Goal: Information Seeking & Learning: Learn about a topic

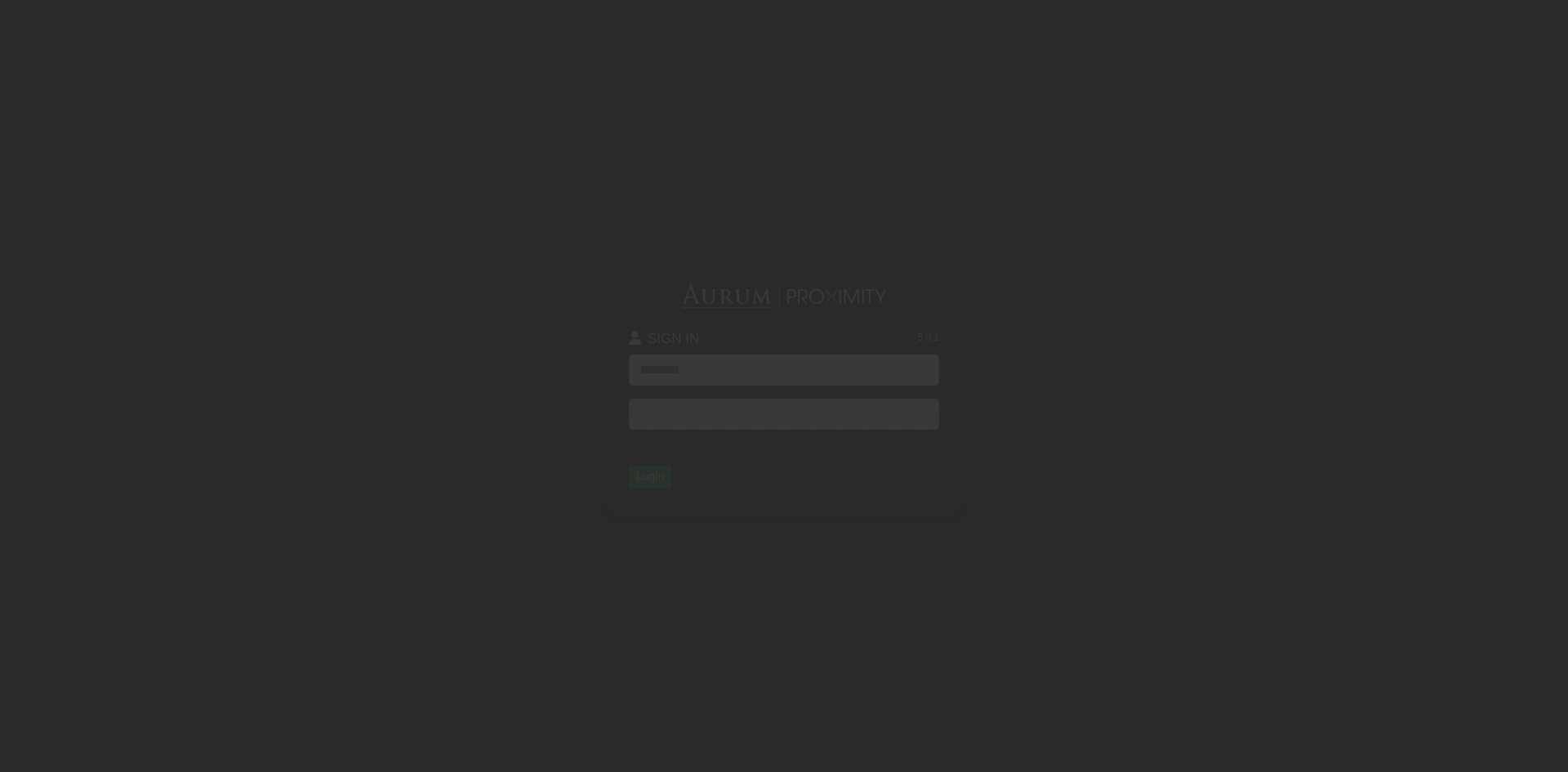
click at [686, 371] on input "text" at bounding box center [784, 370] width 310 height 31
type input "**********"
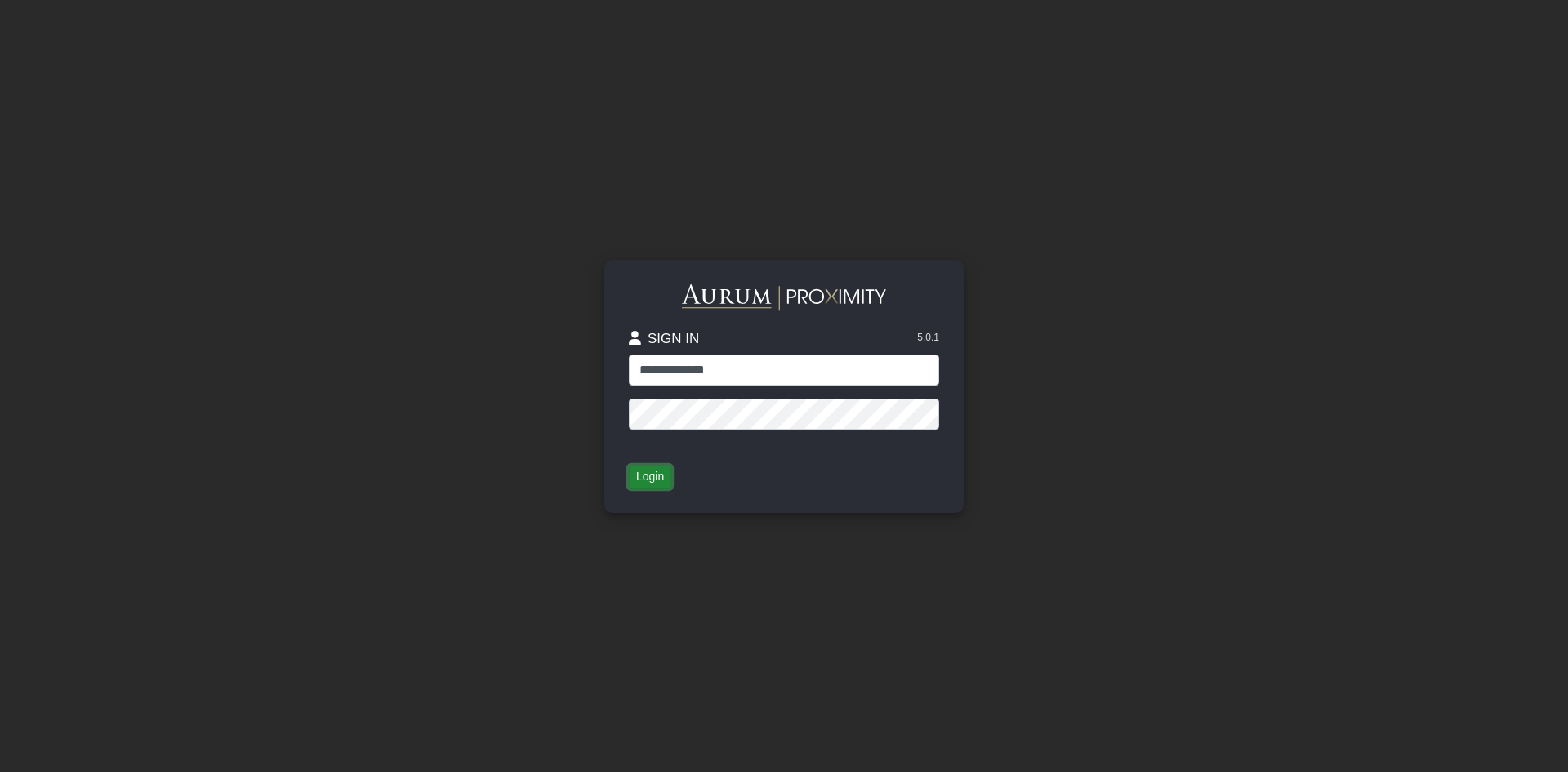
click at [657, 480] on button "Login" at bounding box center [650, 476] width 42 height 22
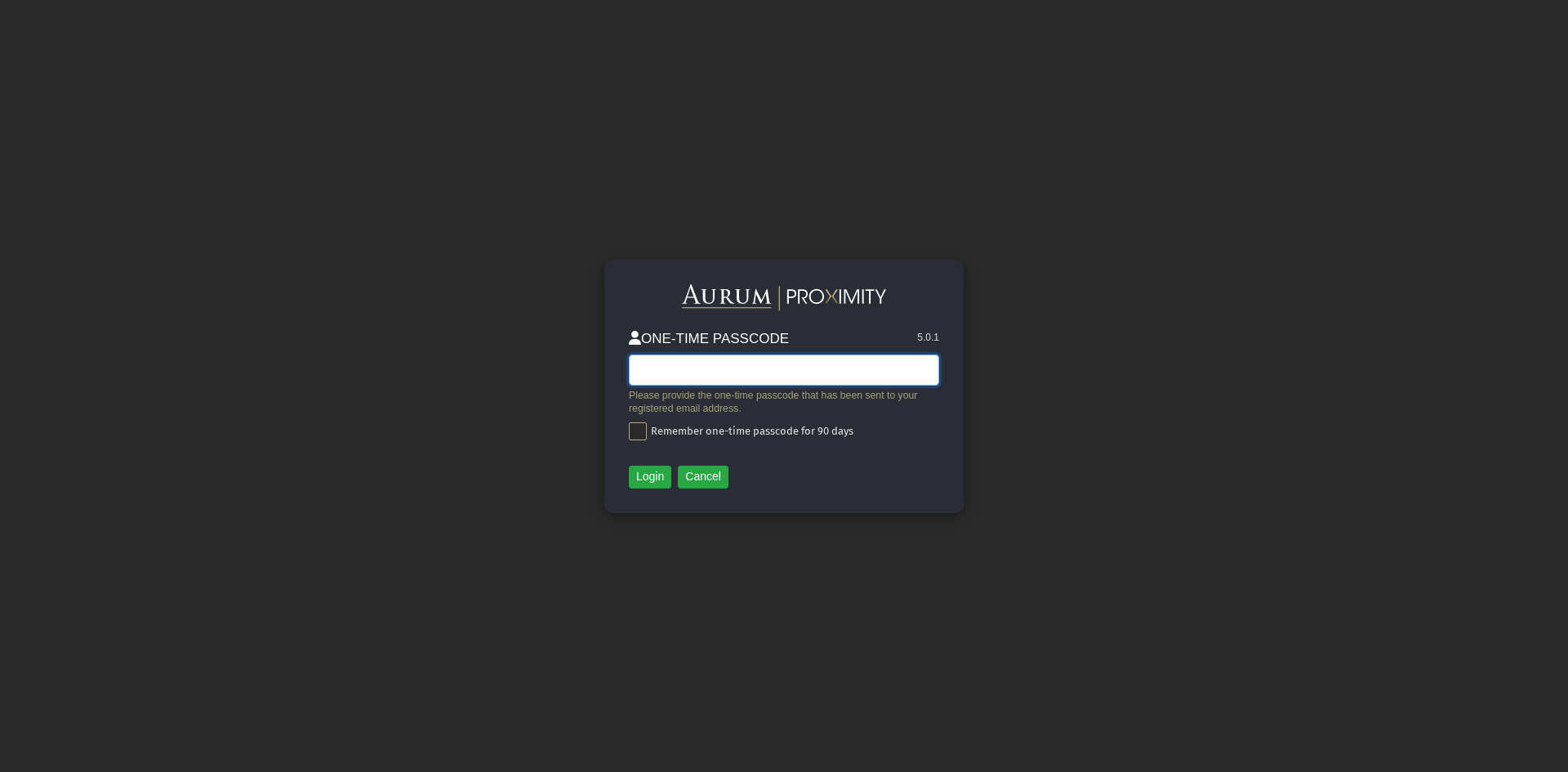
click at [804, 367] on input "text" at bounding box center [784, 370] width 310 height 31
paste input "******"
type input "******"
click at [644, 426] on span at bounding box center [638, 431] width 18 height 18
click at [660, 481] on button "Login" at bounding box center [650, 476] width 42 height 22
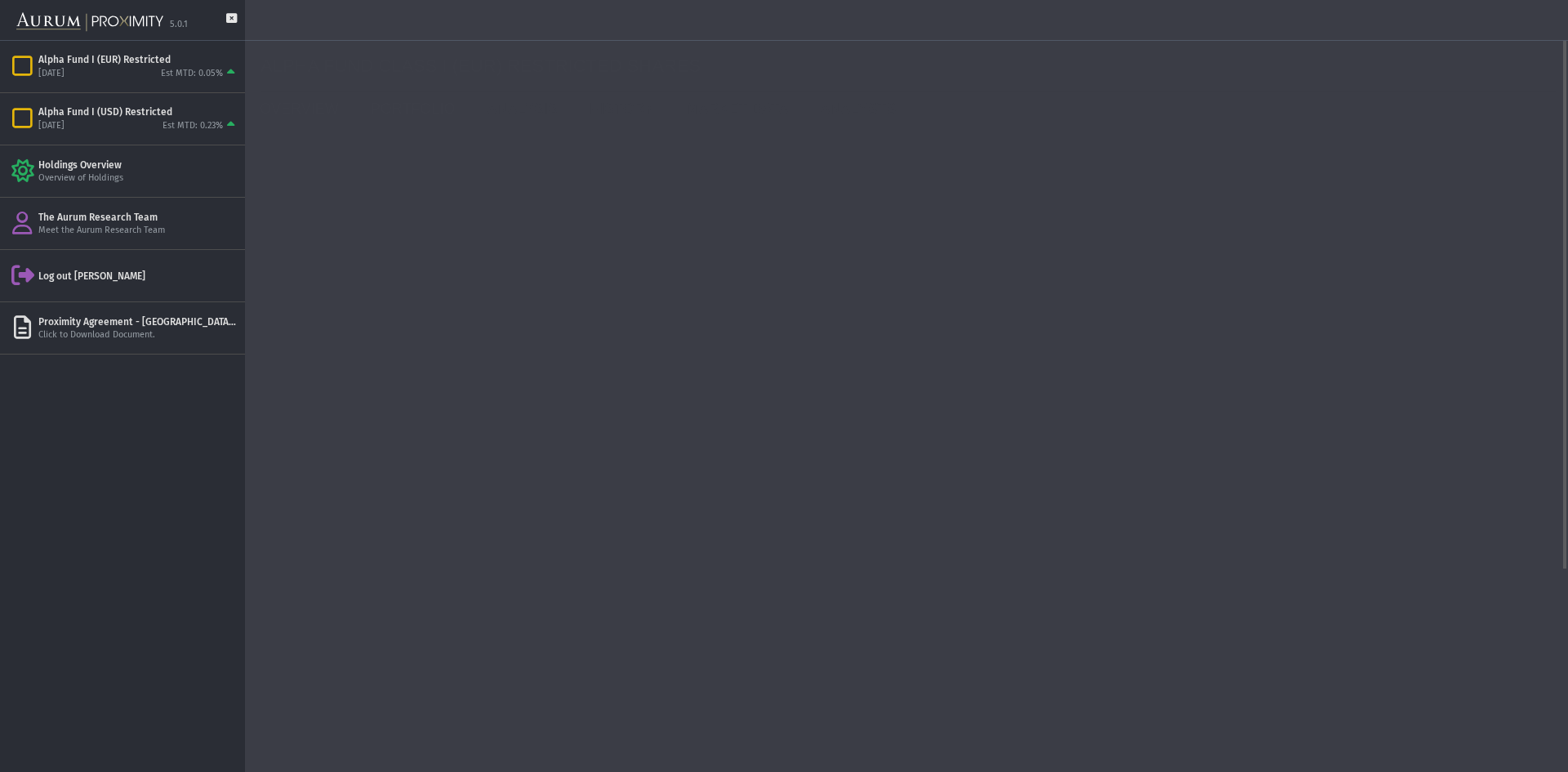
click at [428, 112] on link "PORTFOLIO" at bounding box center [417, 109] width 117 height 32
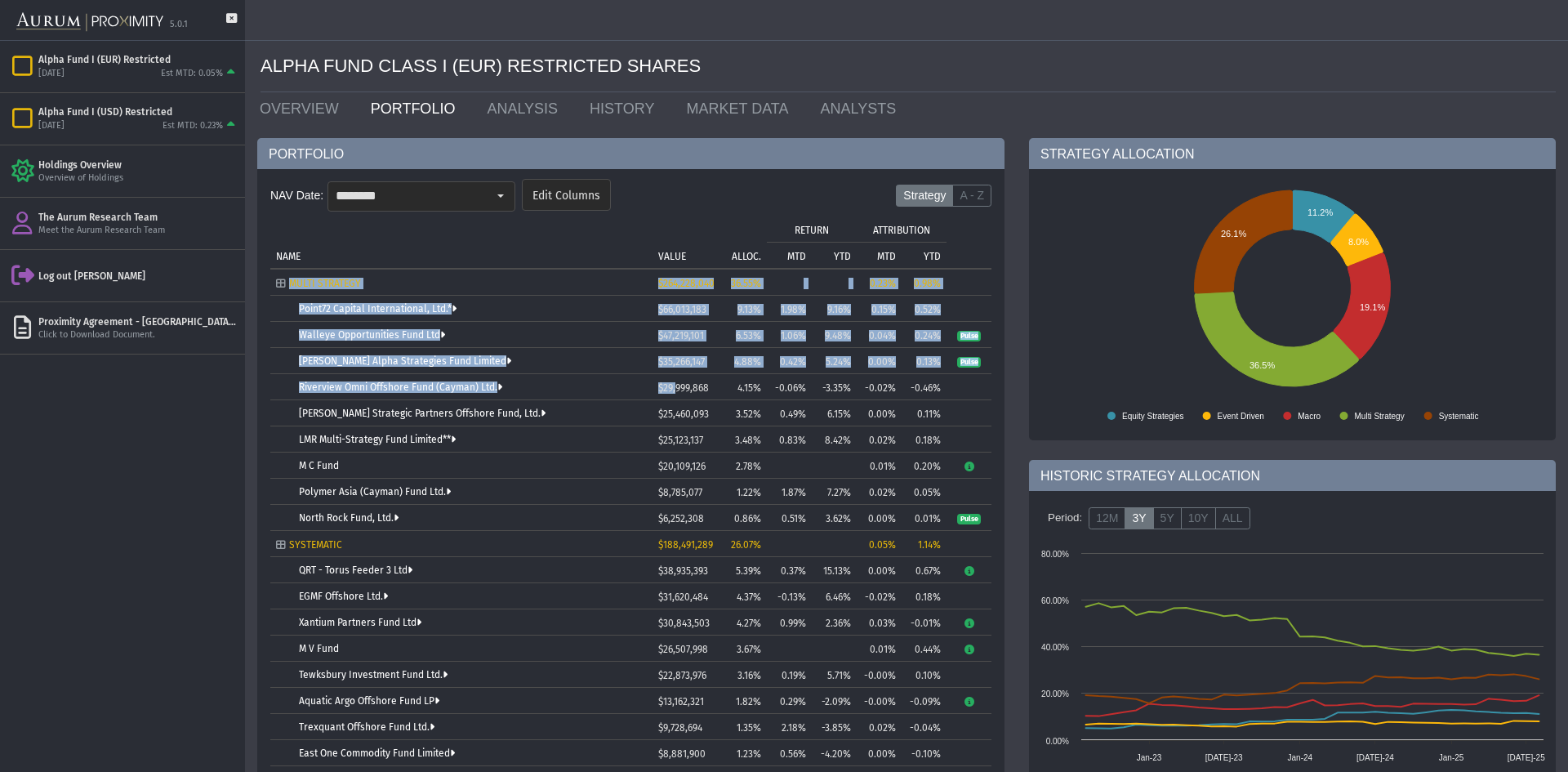
drag, startPoint x: 269, startPoint y: 279, endPoint x: 678, endPoint y: 376, distance: 420.3
click at [678, 376] on div "NAV Date: ******** Edit Columns Strategy A - Z Tree list with 38 rows and 10 co…" at bounding box center [631, 750] width 748 height 1161
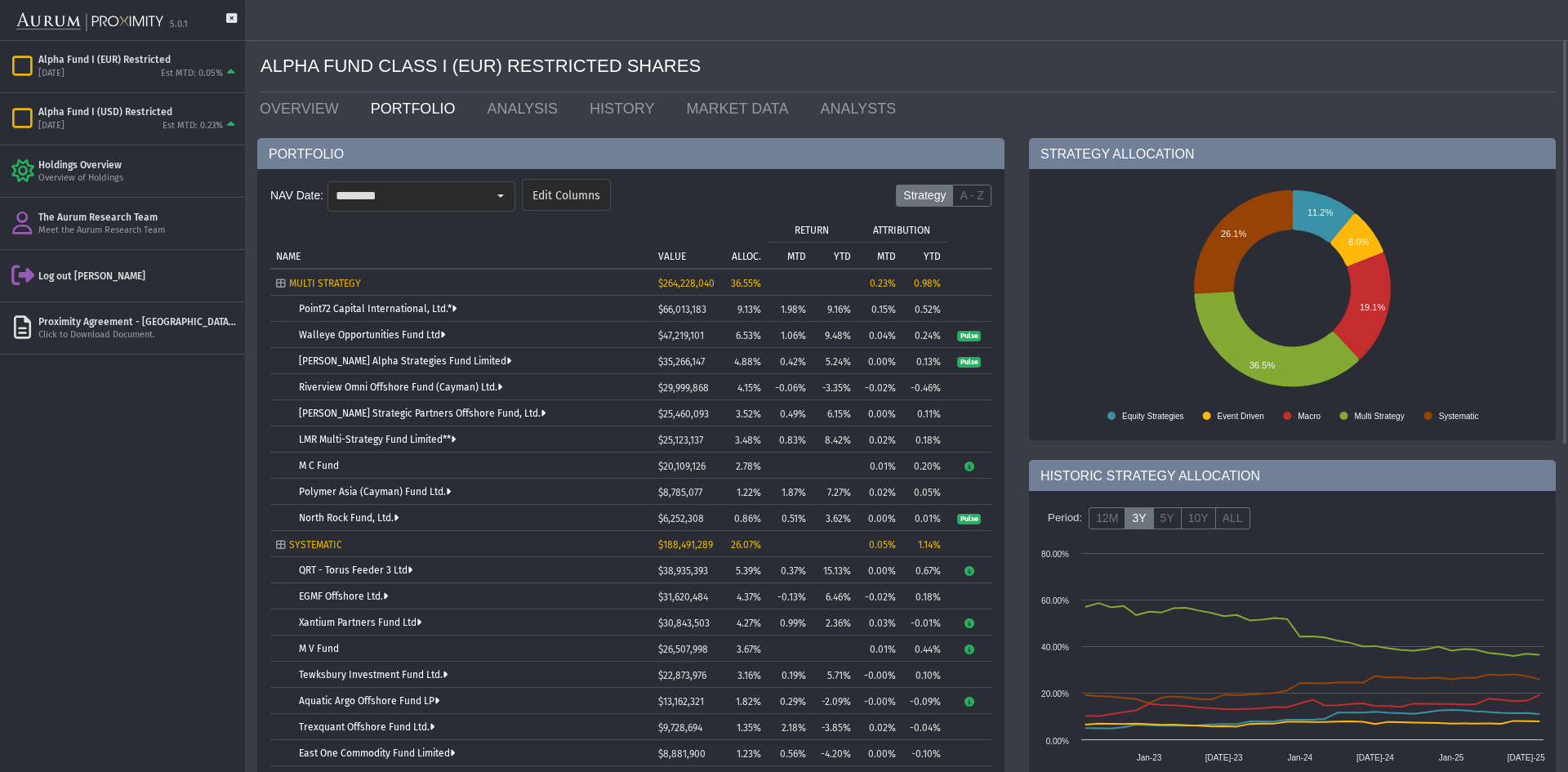
click at [270, 276] on div "NAV Date: ******** Edit Columns Strategy A - Z Tree list with 38 rows and 10 co…" at bounding box center [631, 750] width 748 height 1161
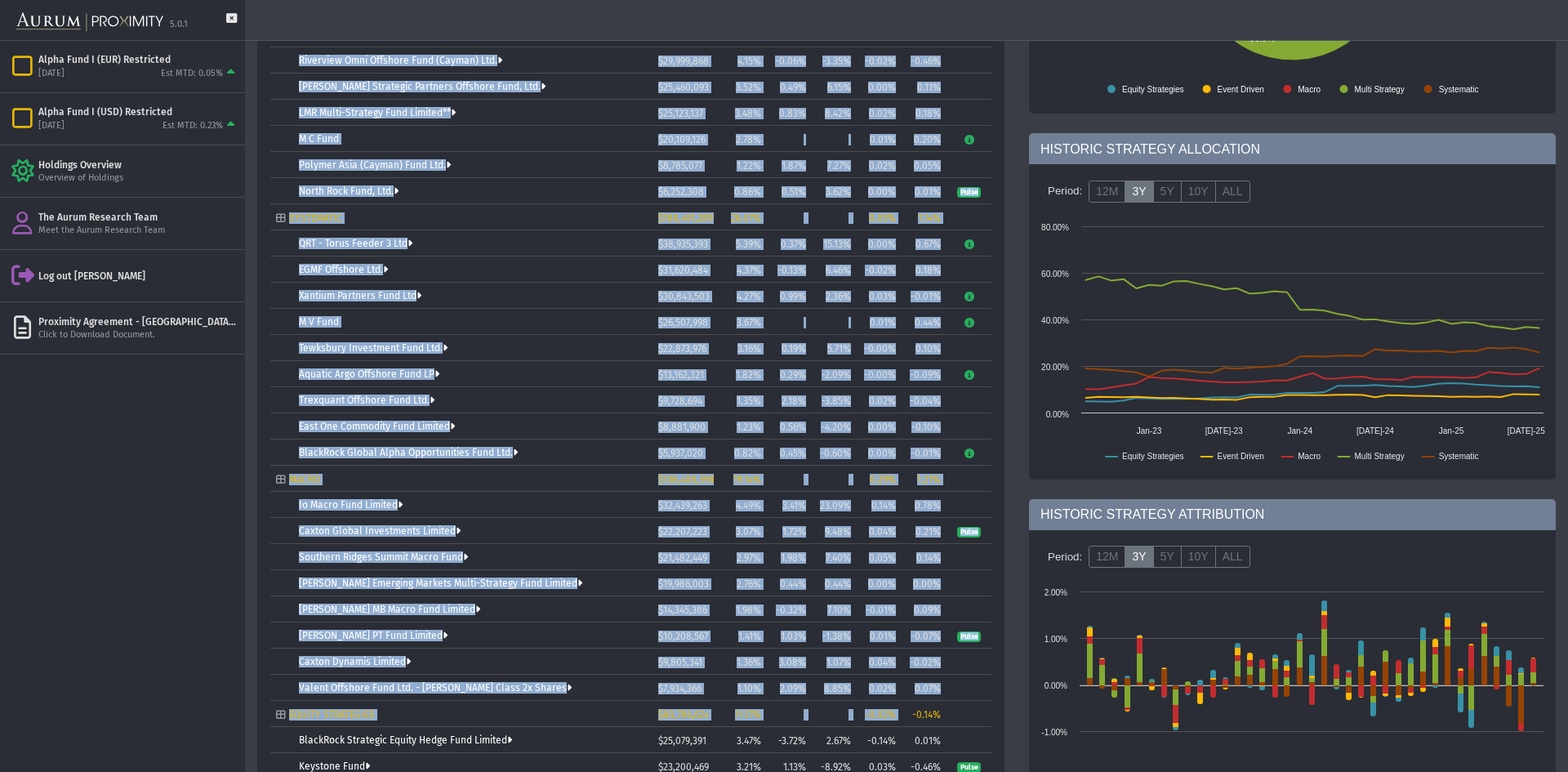
scroll to position [566, 0]
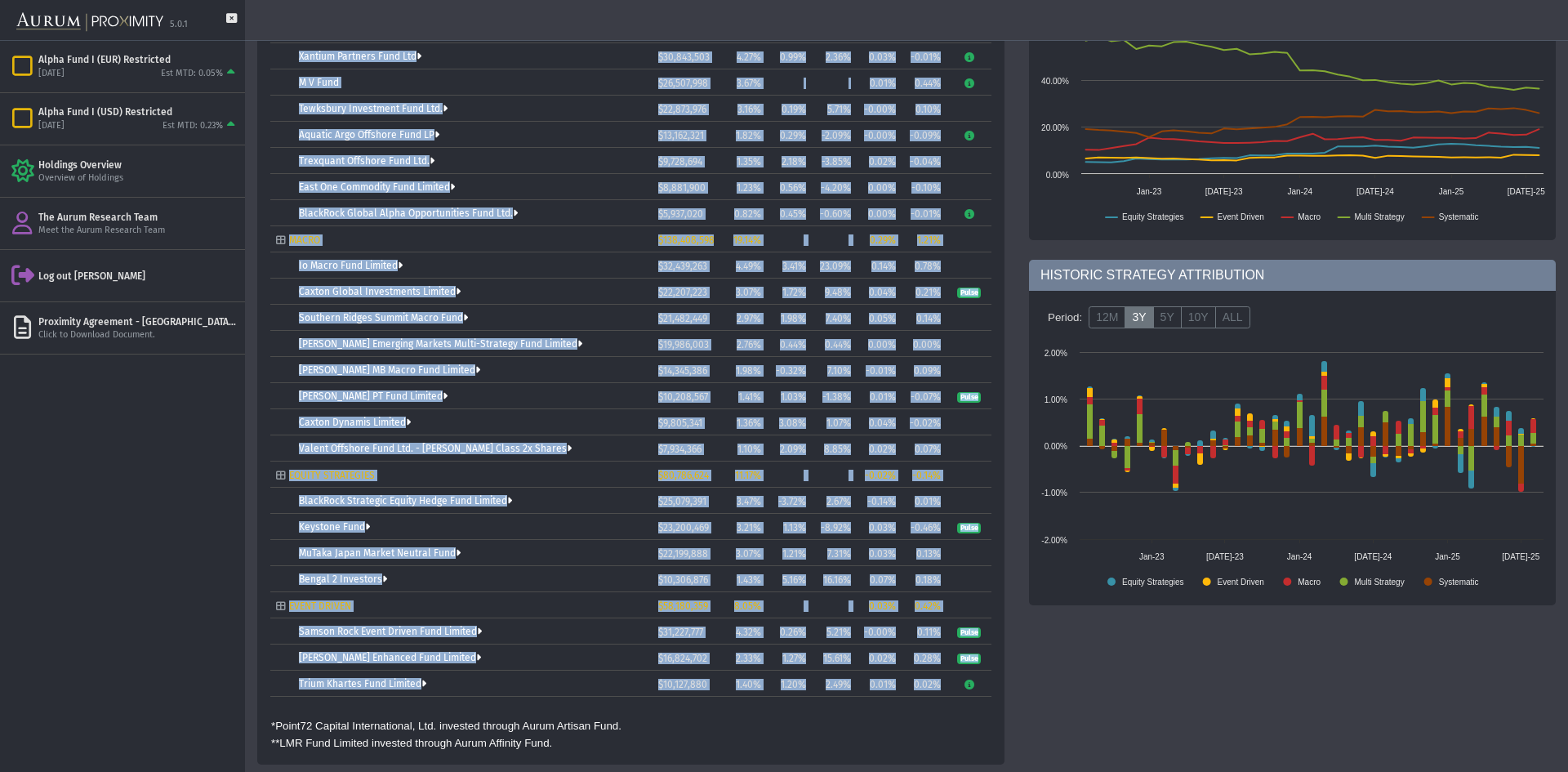
drag, startPoint x: 270, startPoint y: 276, endPoint x: 940, endPoint y: 687, distance: 786.0
click at [940, 687] on div "NAV Date: ******** Edit Columns Strategy A - Z Tree list with 38 rows and 10 co…" at bounding box center [631, 184] width 748 height 1161
copy table "LOREM IPSUMDOL $931,374,741 51.93% 7.29% 0.47% Sitam27 Consect Adipiscingeli, S…"
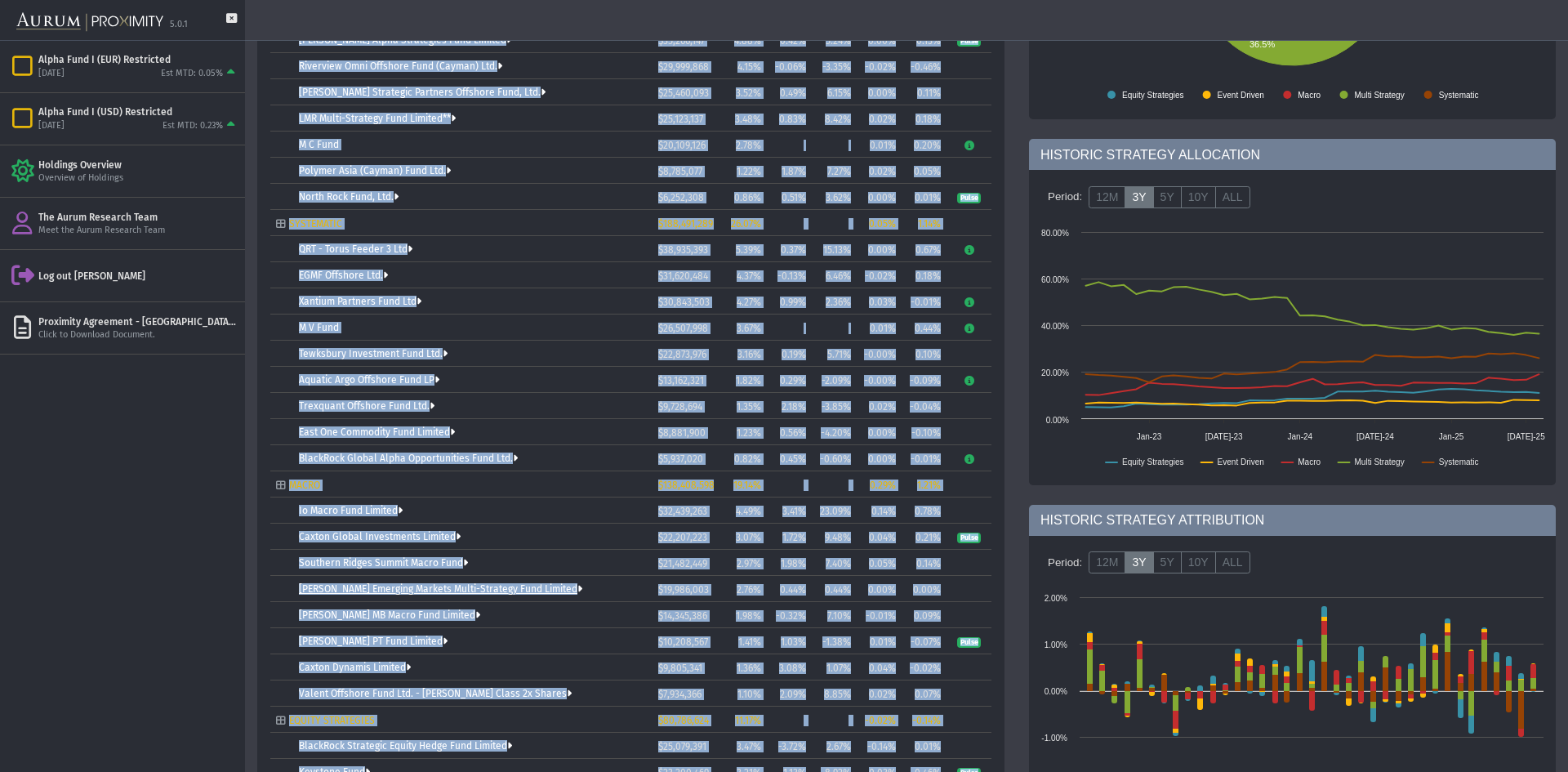
scroll to position [0, 0]
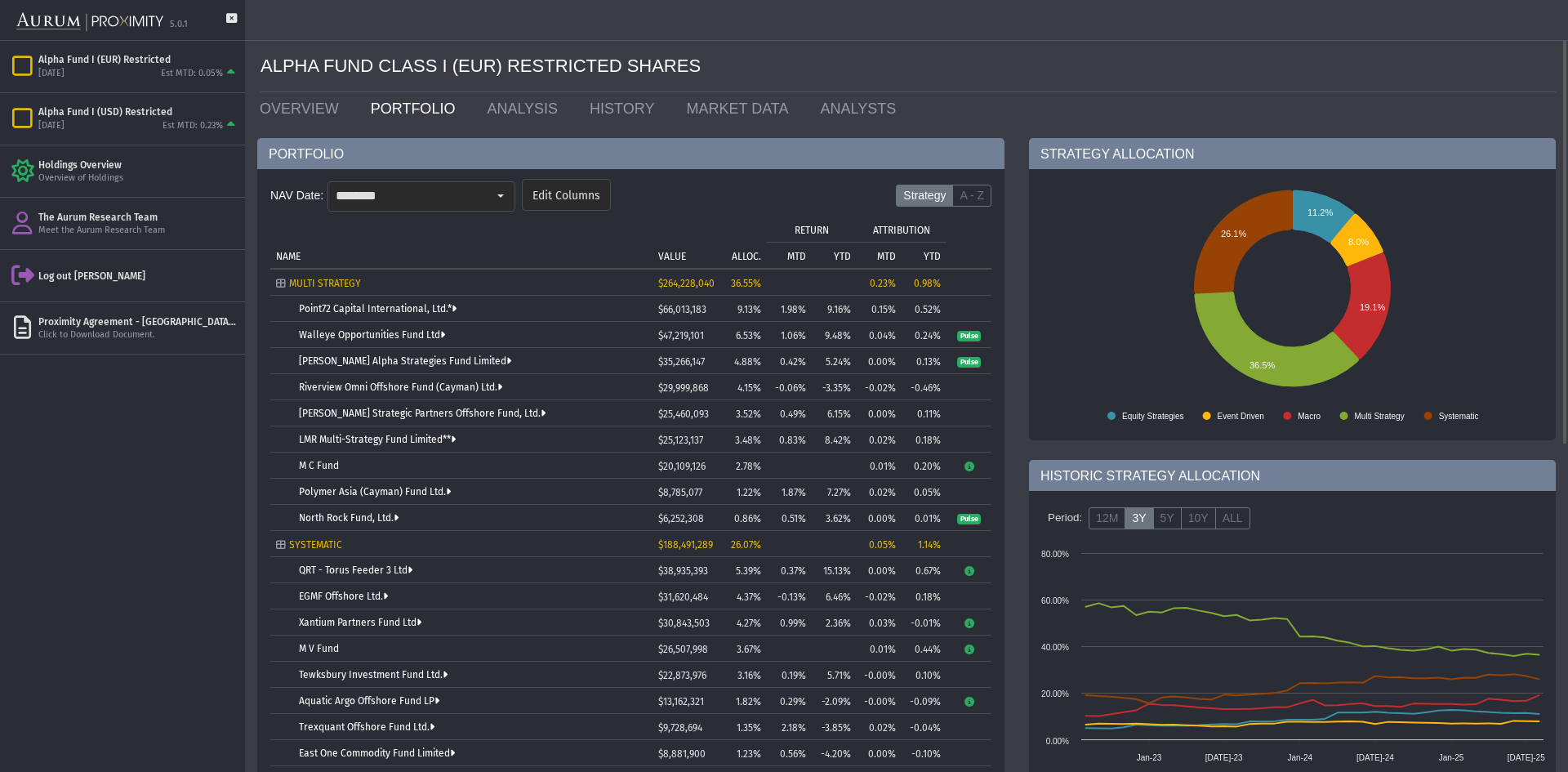
click at [679, 184] on form "NAV Date: ******** Edit Columns Strategy A - Z" at bounding box center [631, 200] width 721 height 49
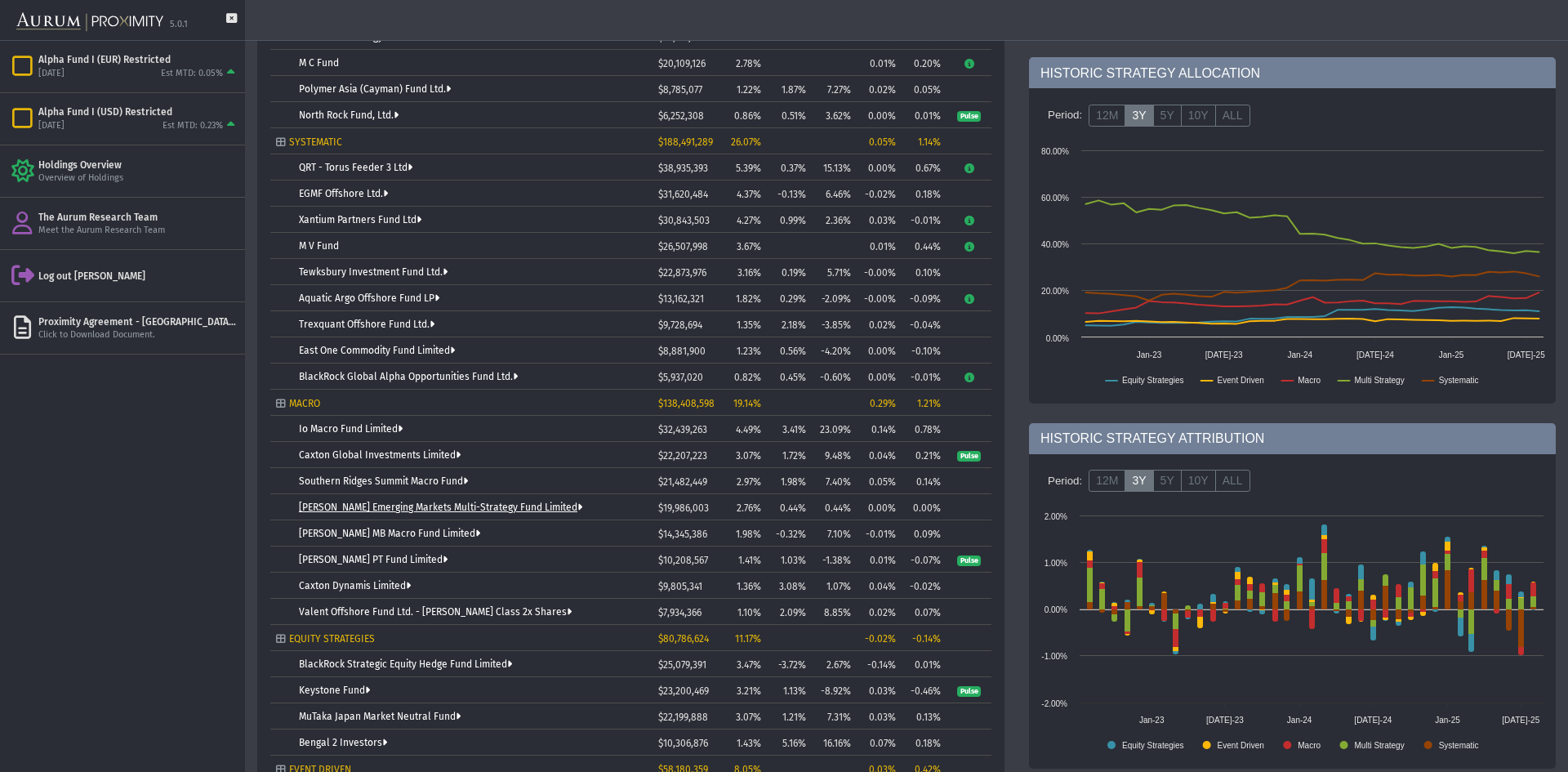
scroll to position [566, 0]
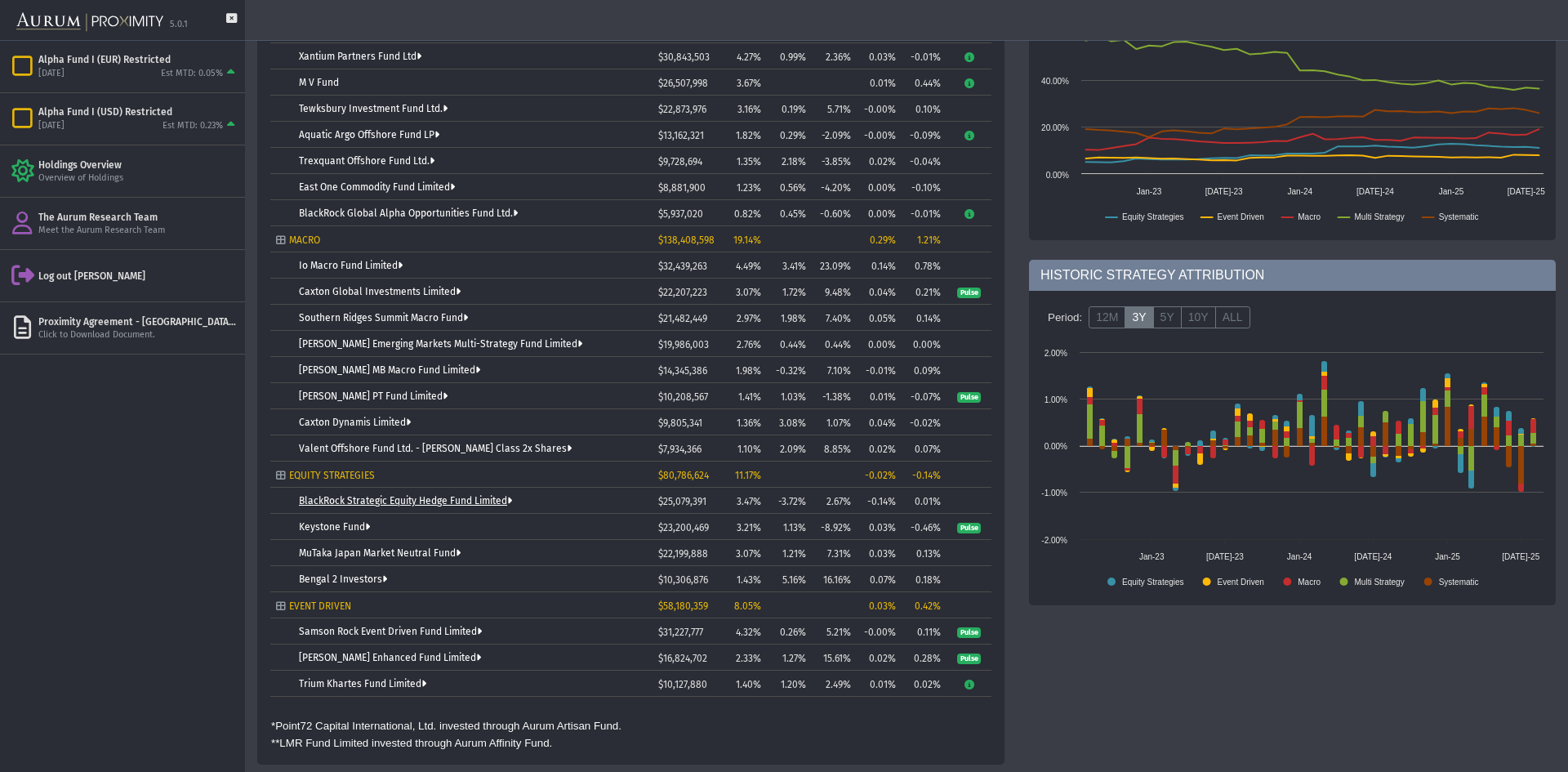
click at [422, 500] on link "BlackRock Strategic Equity Hedge Fund Limited" at bounding box center [405, 500] width 213 height 12
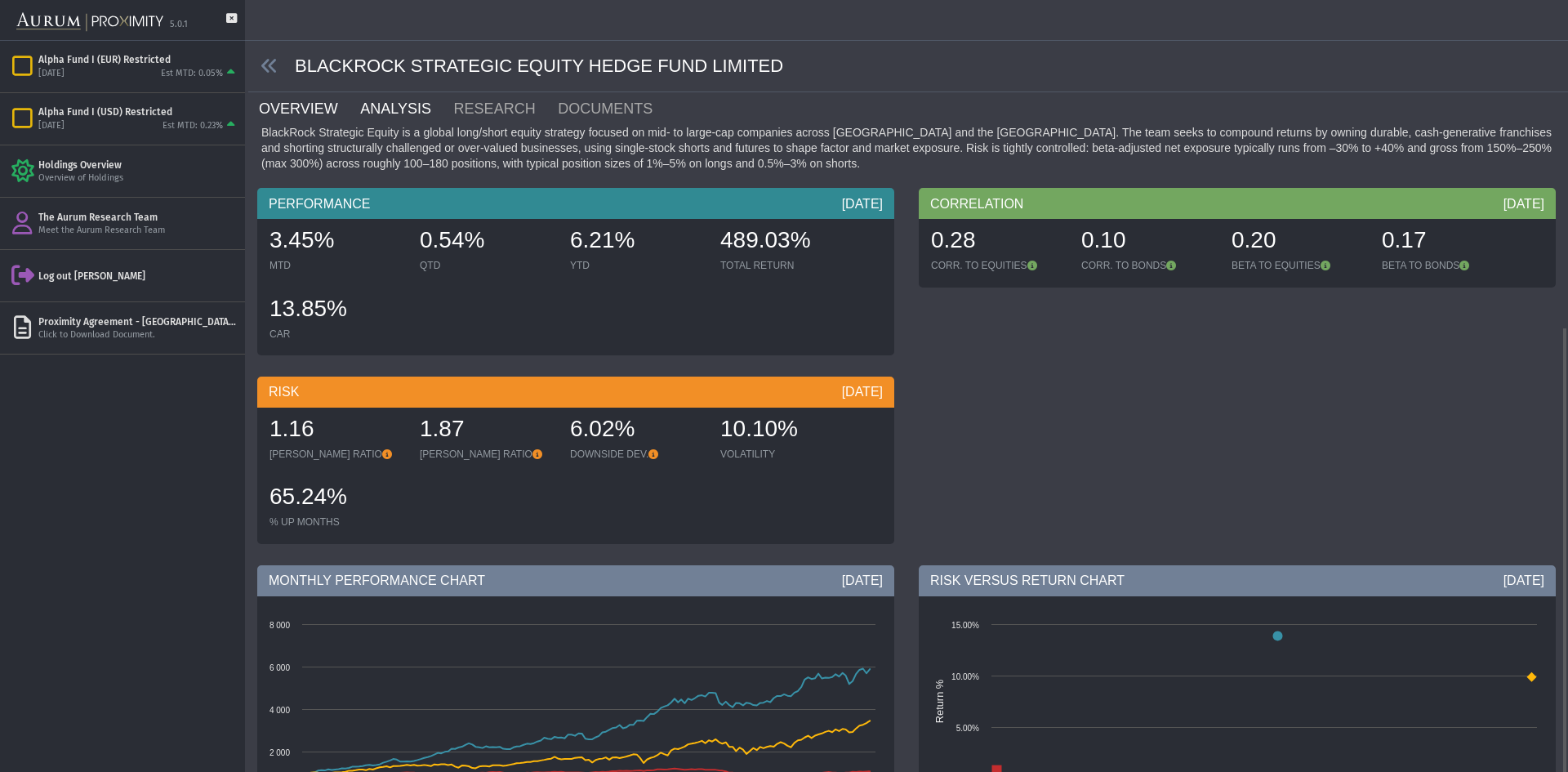
click at [391, 102] on link "ANALYSIS" at bounding box center [405, 109] width 93 height 32
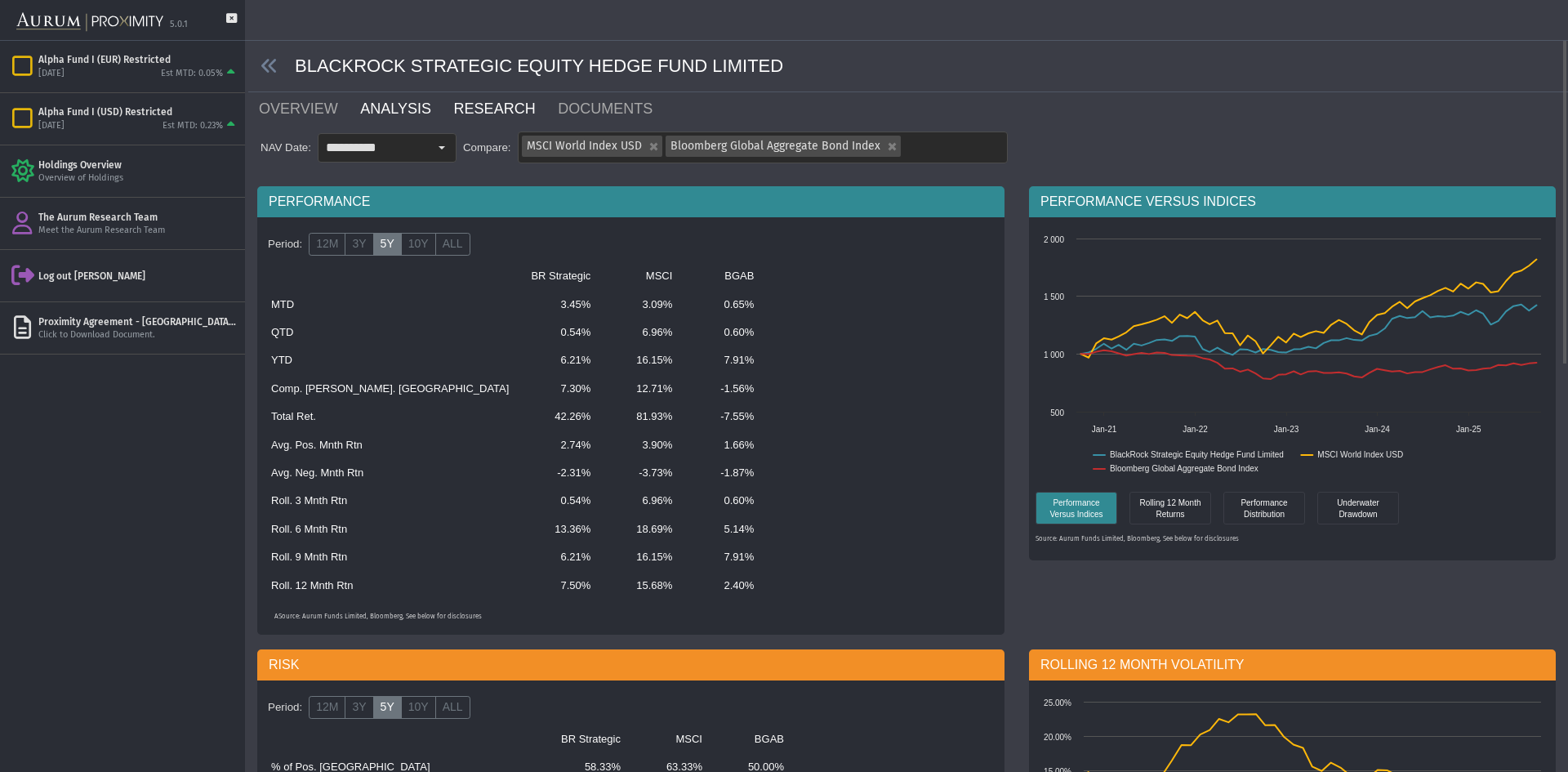
click at [489, 116] on link "RESEARCH" at bounding box center [505, 109] width 104 height 32
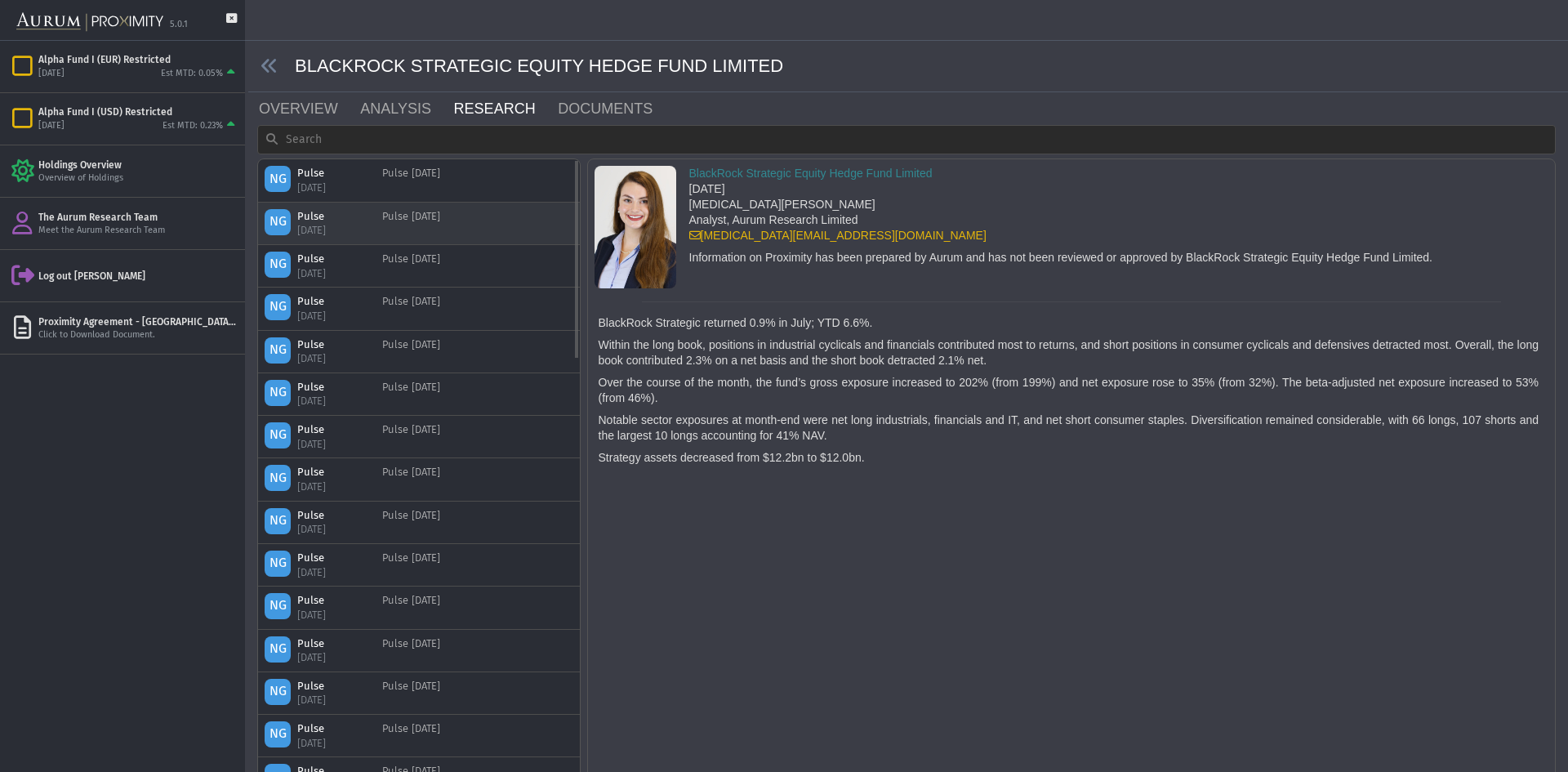
click at [424, 204] on div "NG Pulse [DATE] Pulse [DATE]" at bounding box center [419, 223] width 322 height 41
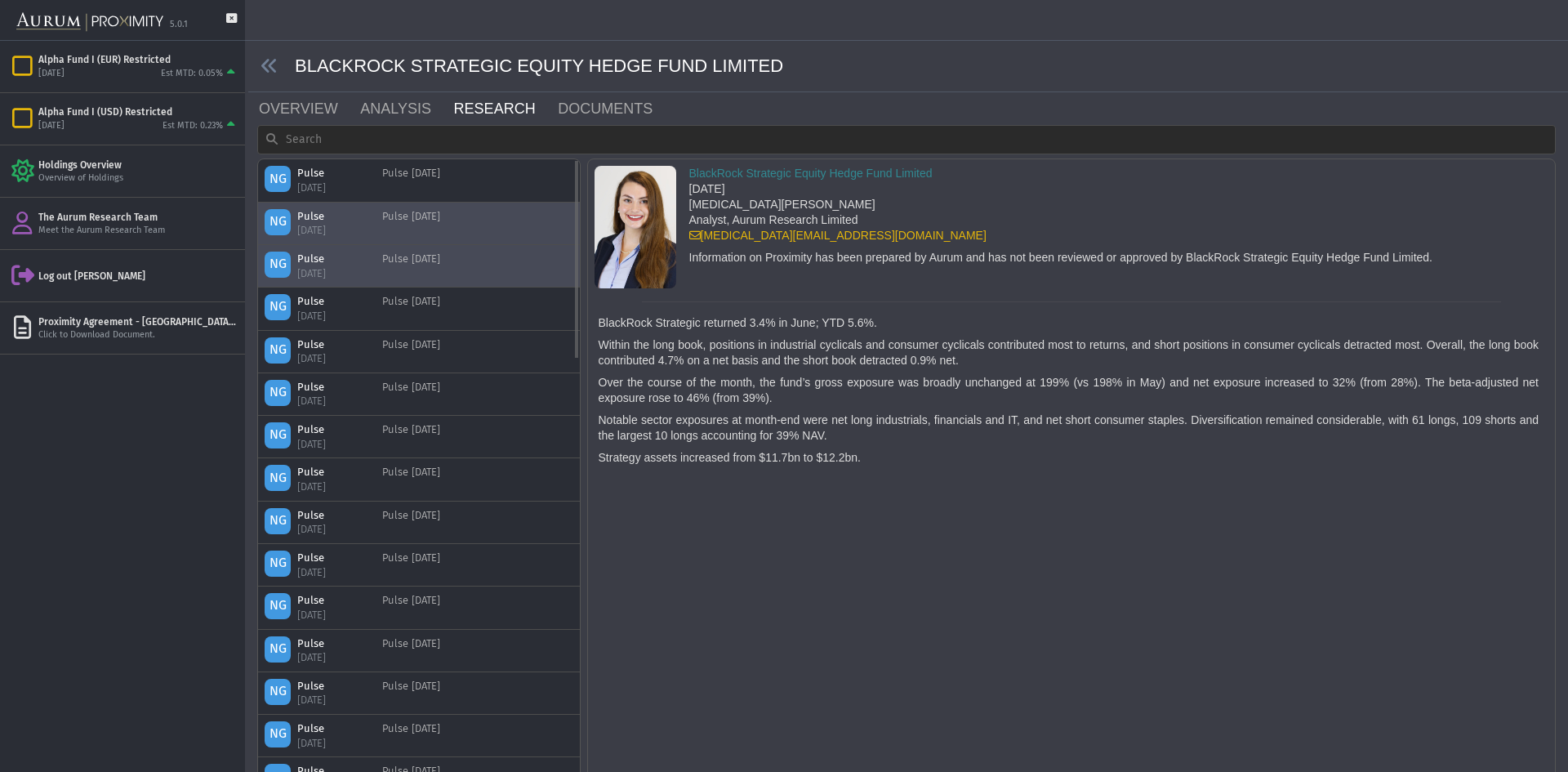
click at [440, 262] on div "Pulse [DATE]" at bounding box center [411, 266] width 58 height 29
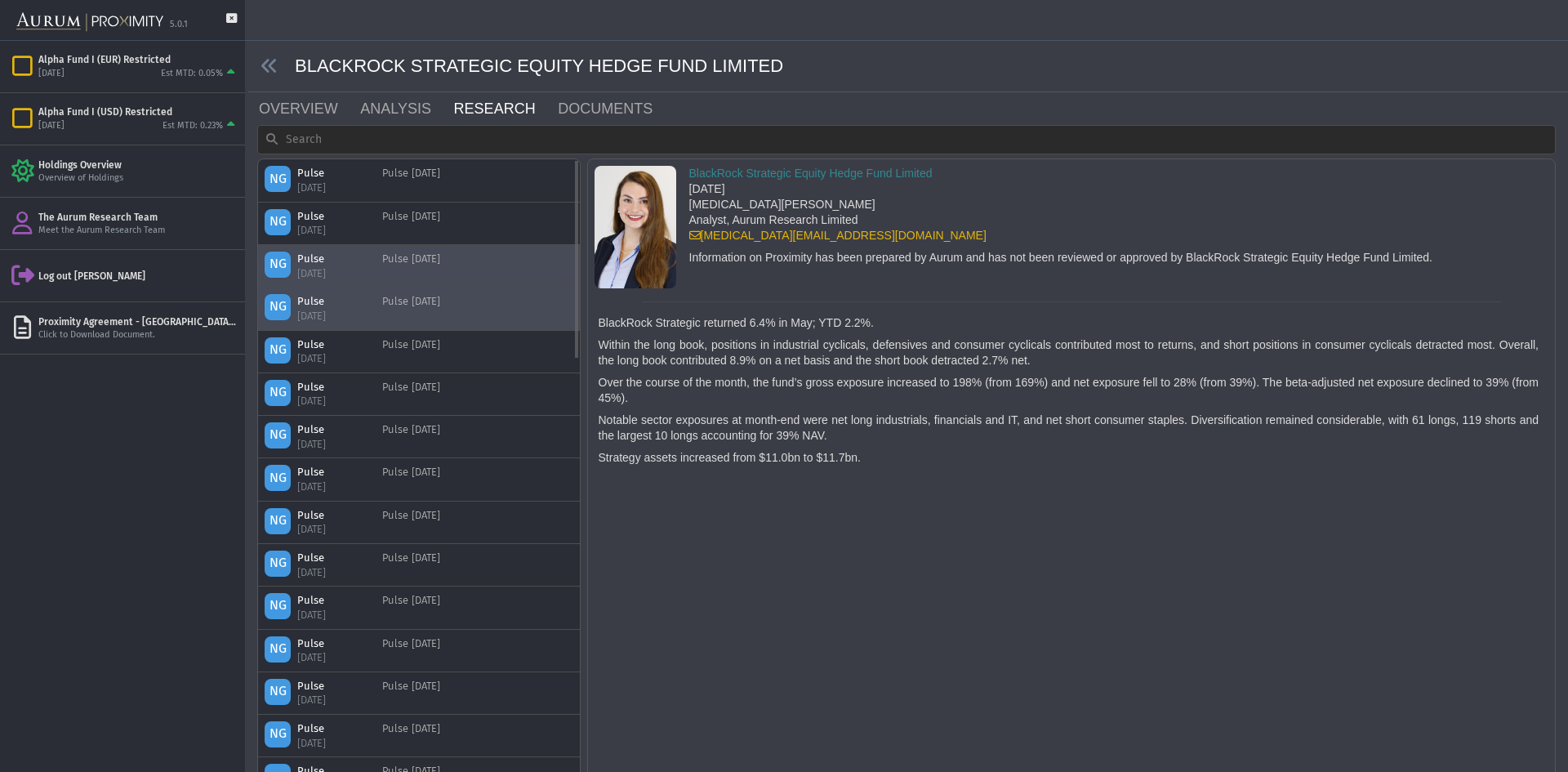
click at [452, 308] on div "NG Pulse [DATE] Pulse [DATE]" at bounding box center [418, 309] width 309 height 29
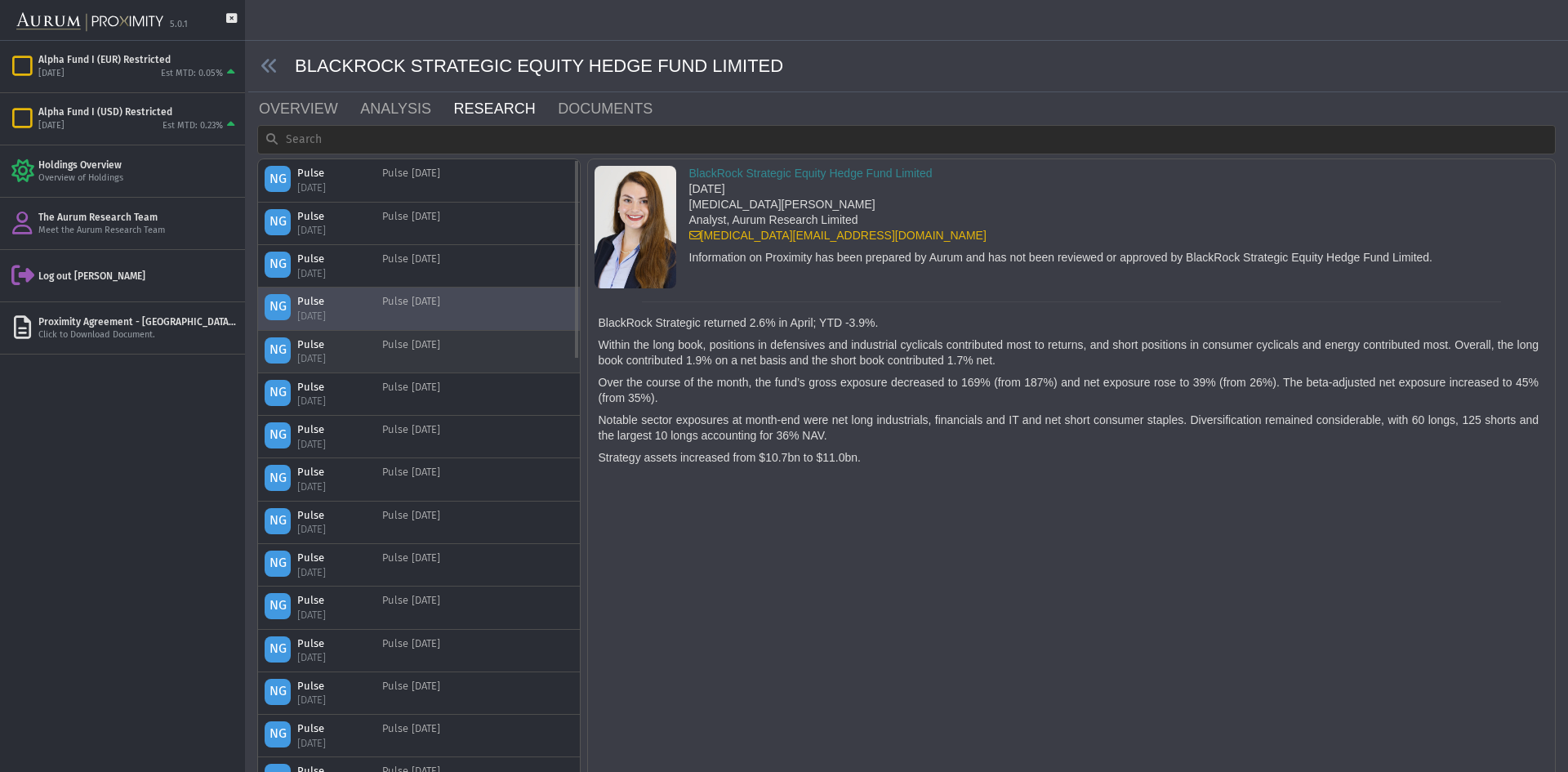
click at [446, 367] on div "NG Pulse [DATE] Pulse [DATE]" at bounding box center [419, 352] width 322 height 41
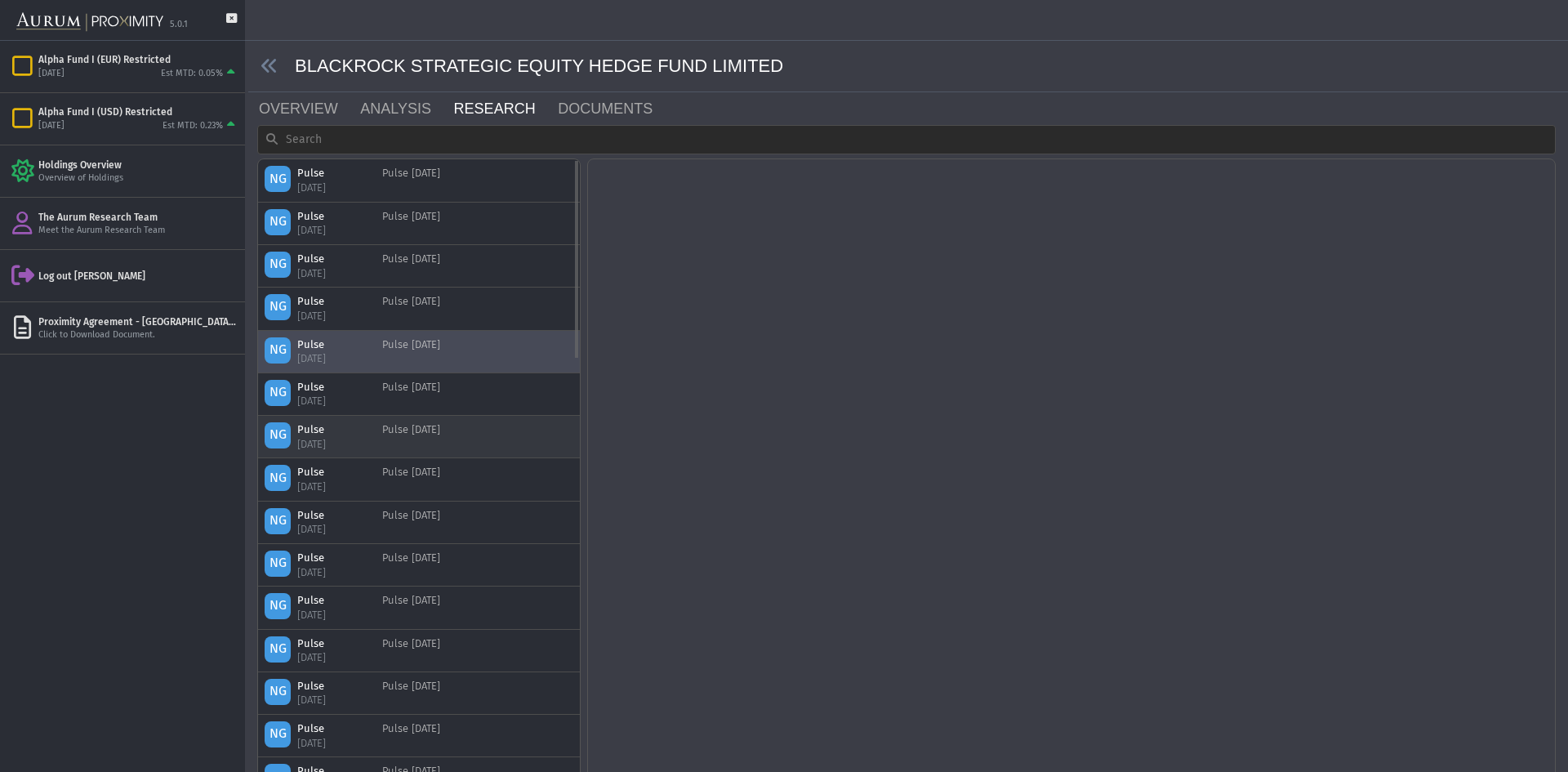
click at [456, 439] on div "NG Pulse [DATE] Pulse [DATE]" at bounding box center [418, 436] width 309 height 29
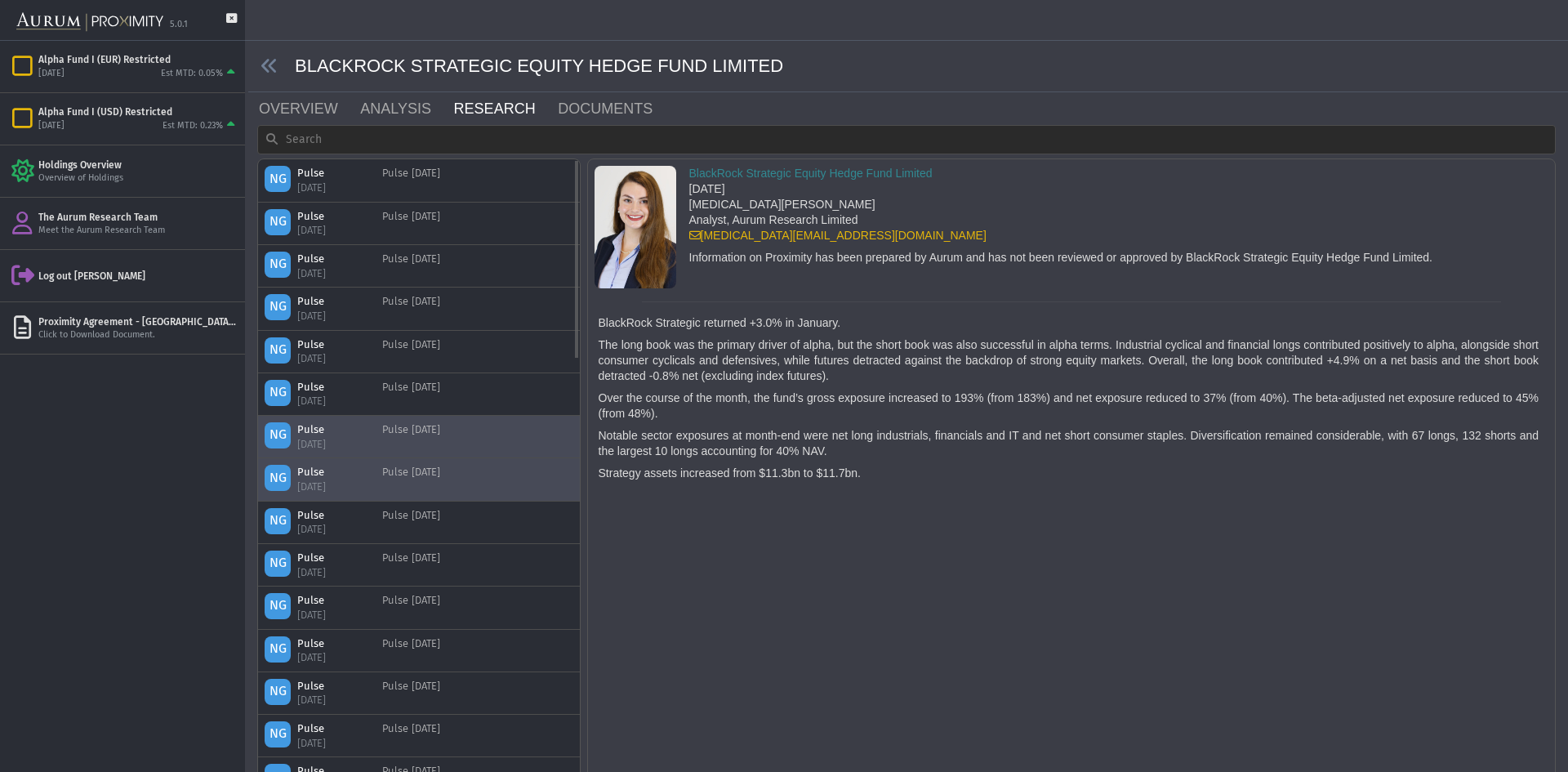
click at [440, 483] on div "Pulse [DATE]" at bounding box center [411, 480] width 58 height 29
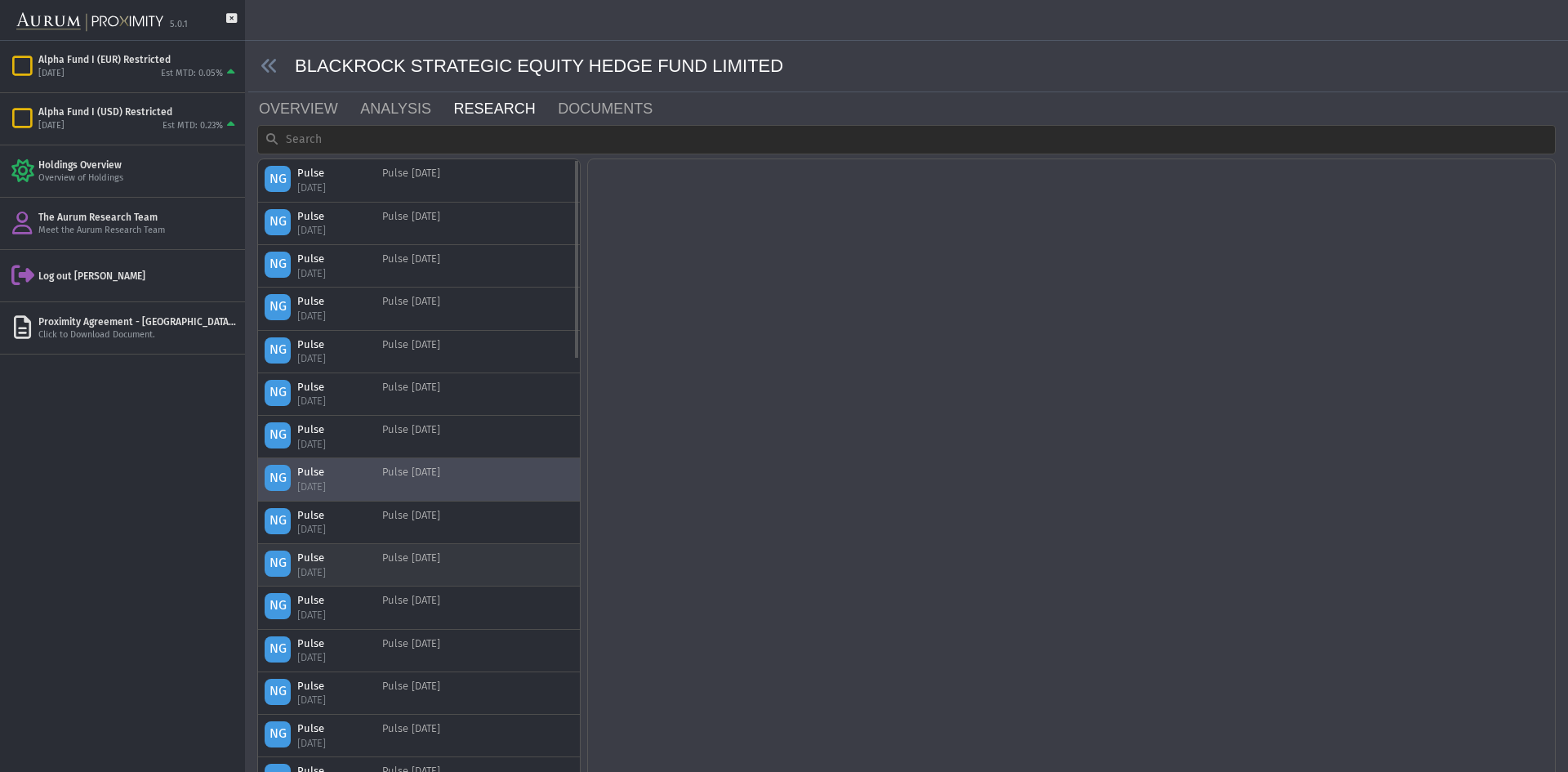
click at [444, 545] on div "NG Pulse [DATE] Pulse [DATE]" at bounding box center [419, 565] width 322 height 41
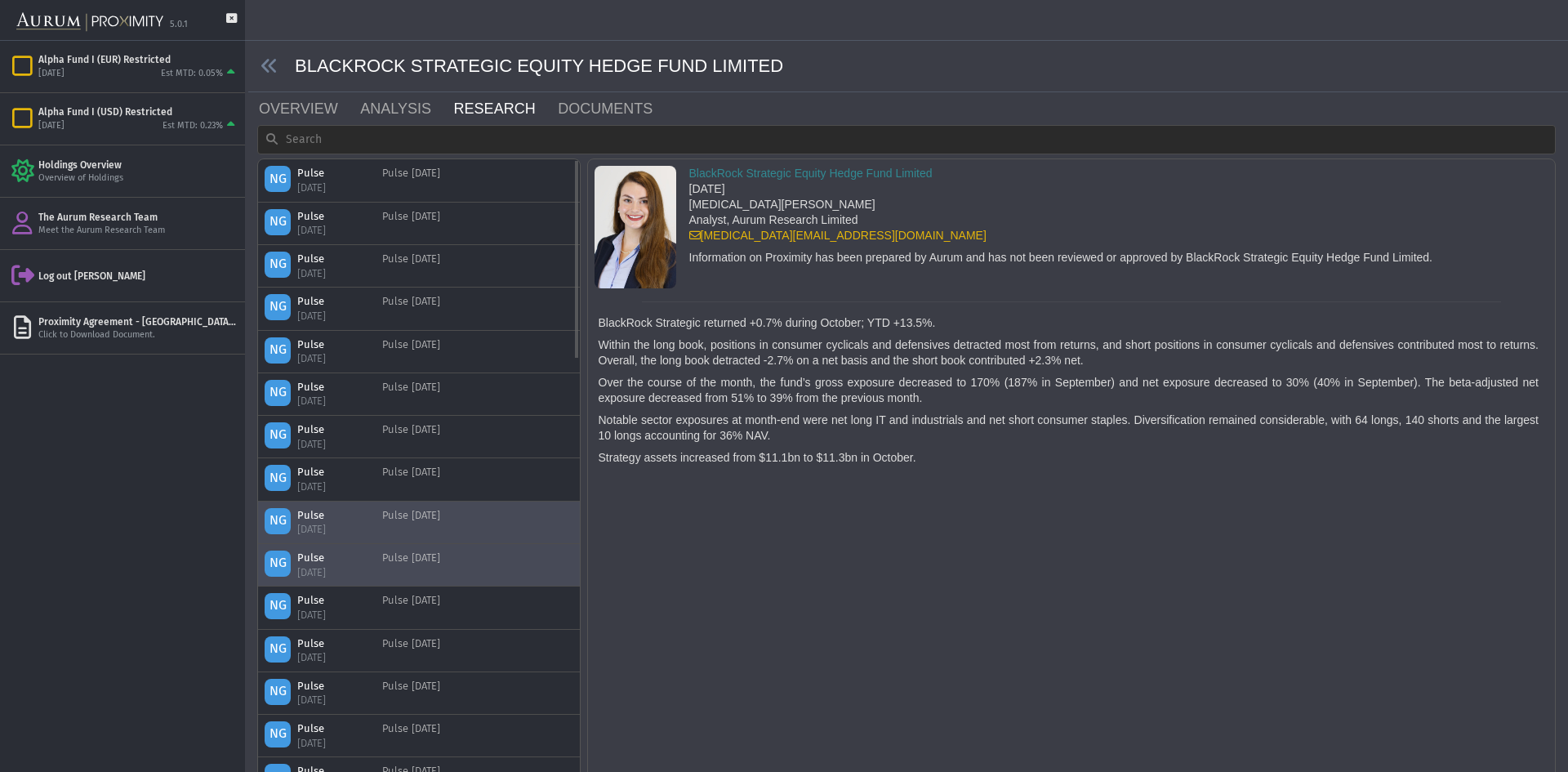
click at [440, 527] on div "Pulse [DATE]" at bounding box center [411, 523] width 58 height 29
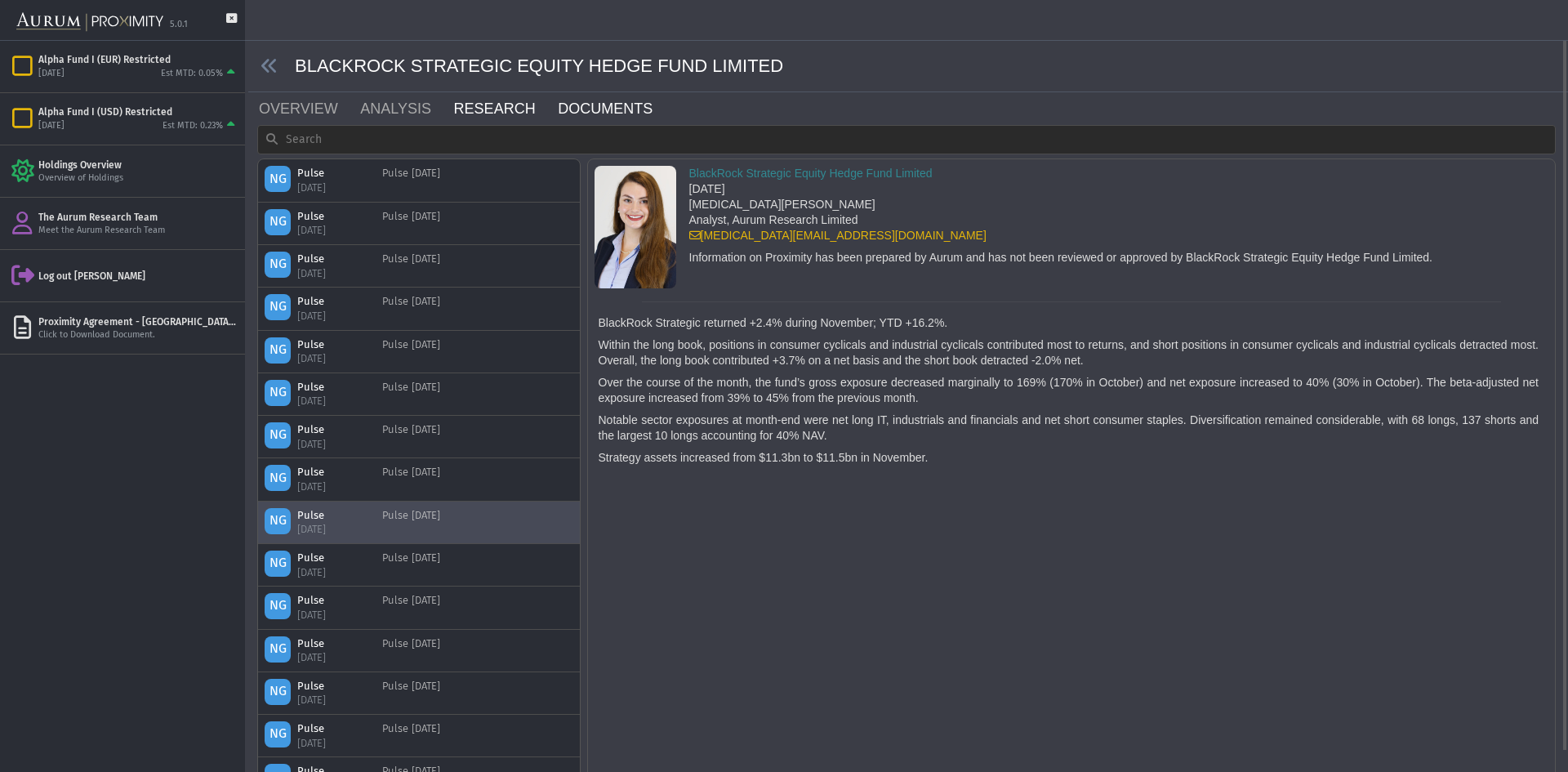
click at [562, 116] on link "DOCUMENTS" at bounding box center [614, 109] width 118 height 32
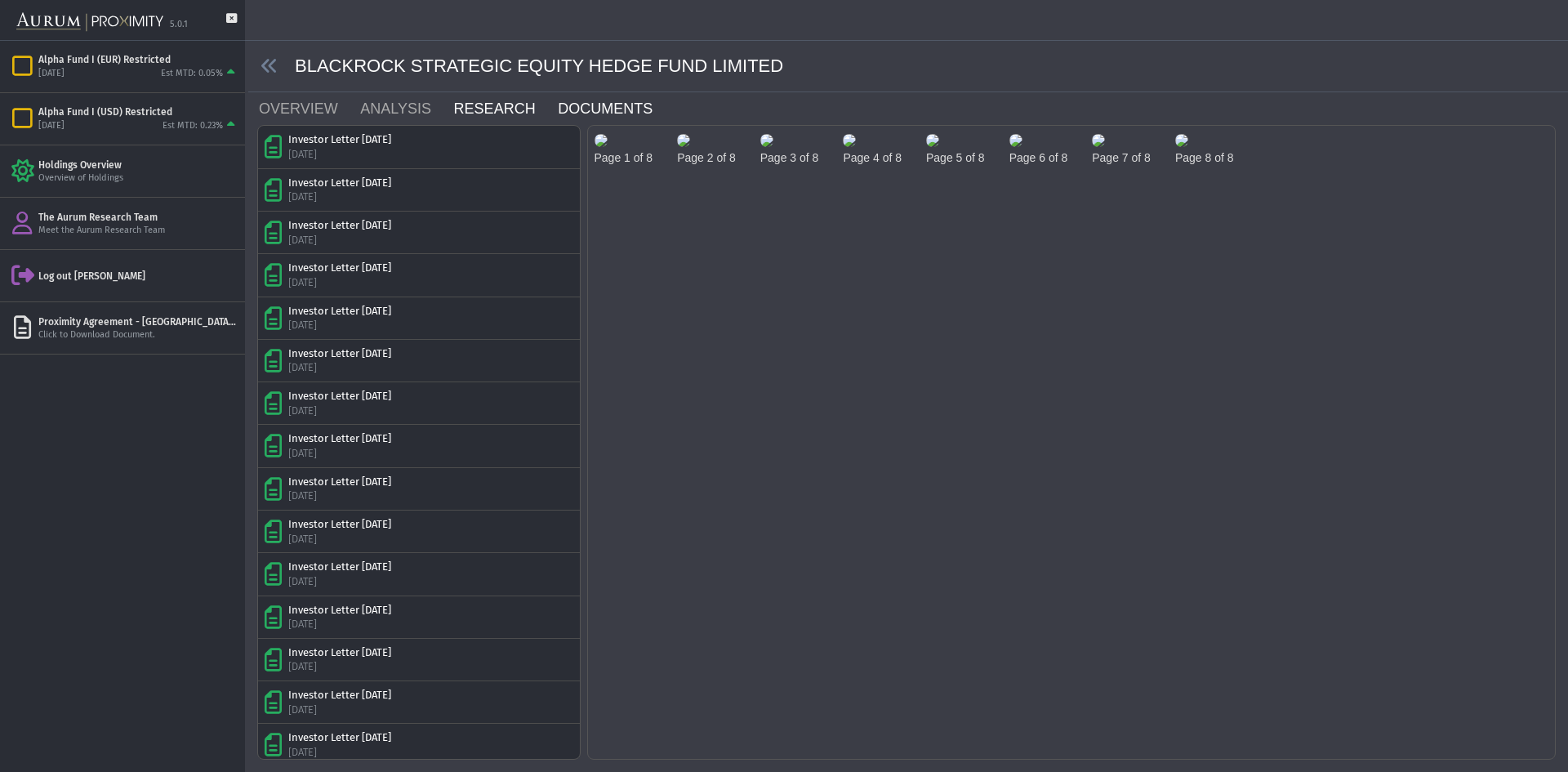
click at [484, 103] on link "RESEARCH" at bounding box center [505, 109] width 104 height 32
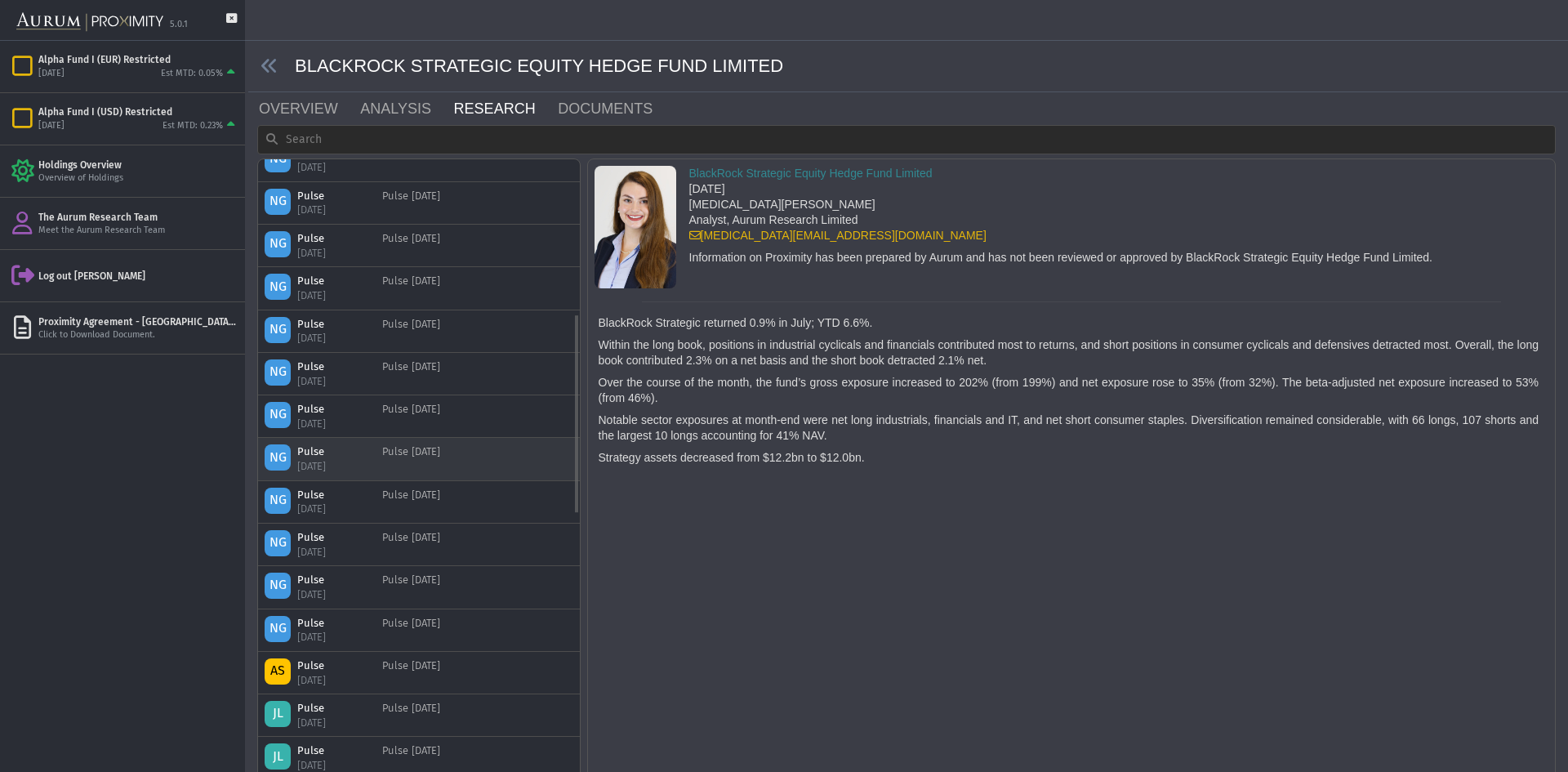
scroll to position [571, 0]
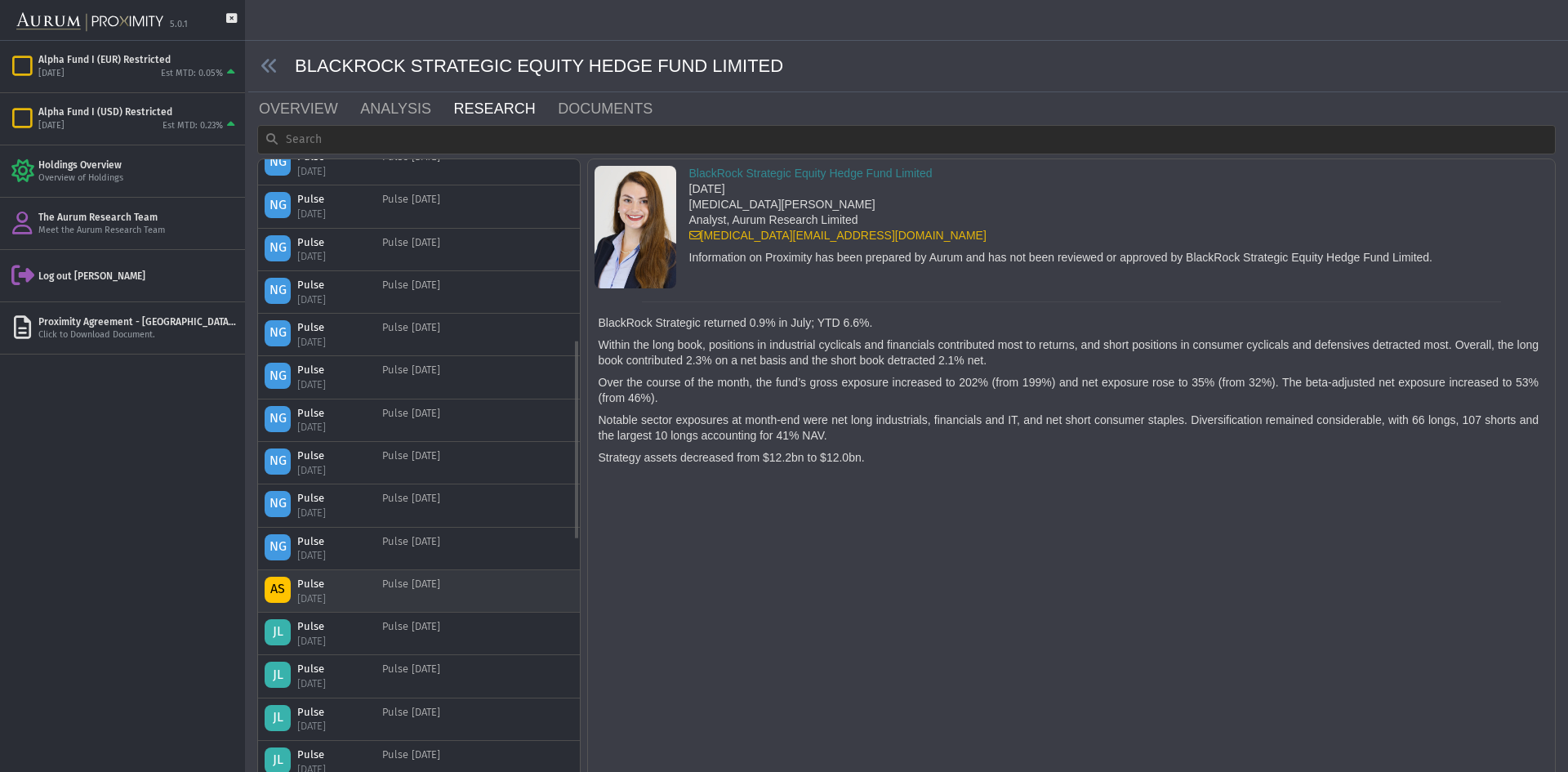
click at [470, 573] on div "AS Pulse [DATE] Pulse [DATE]" at bounding box center [419, 591] width 322 height 41
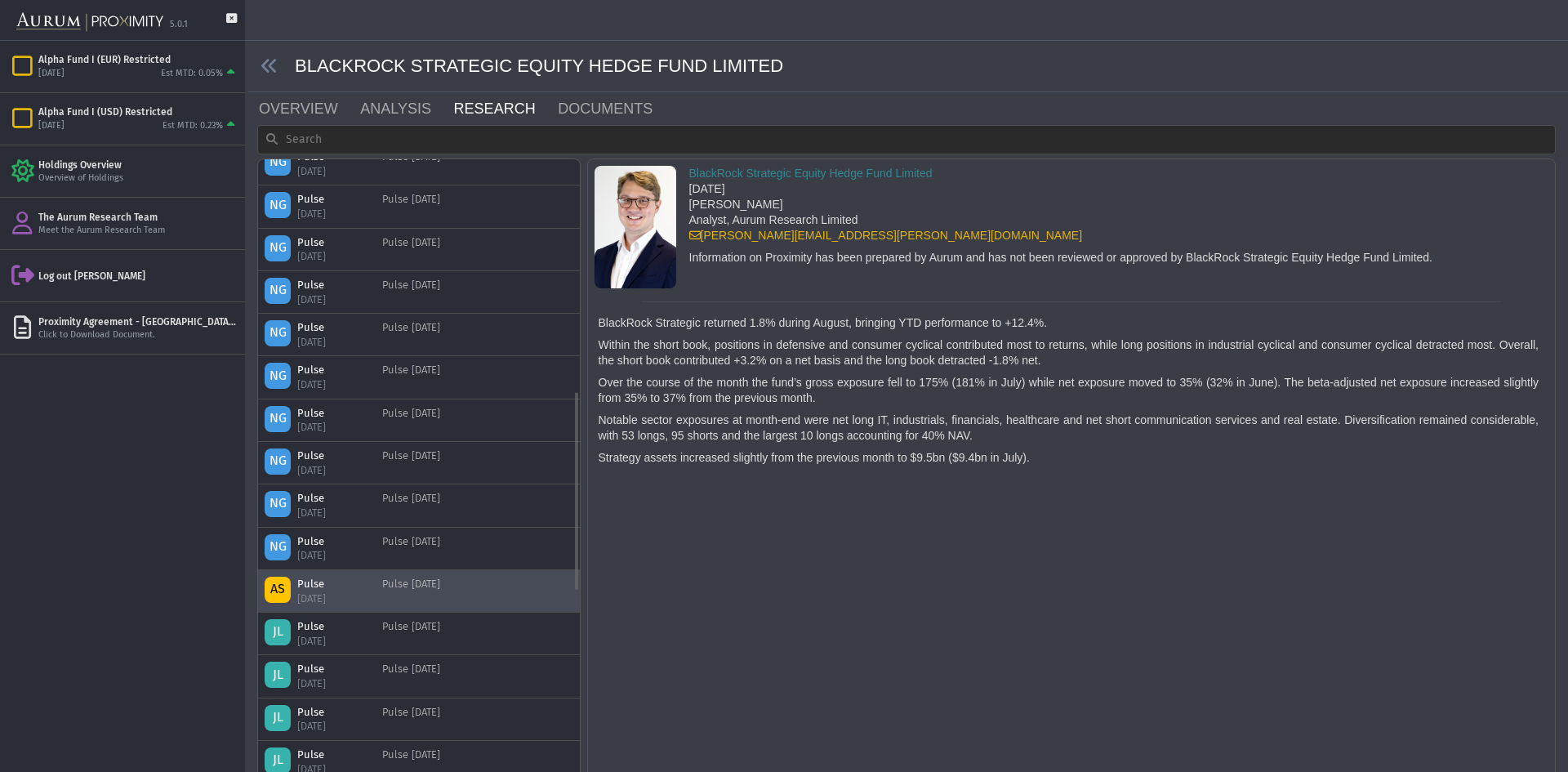
scroll to position [817, 0]
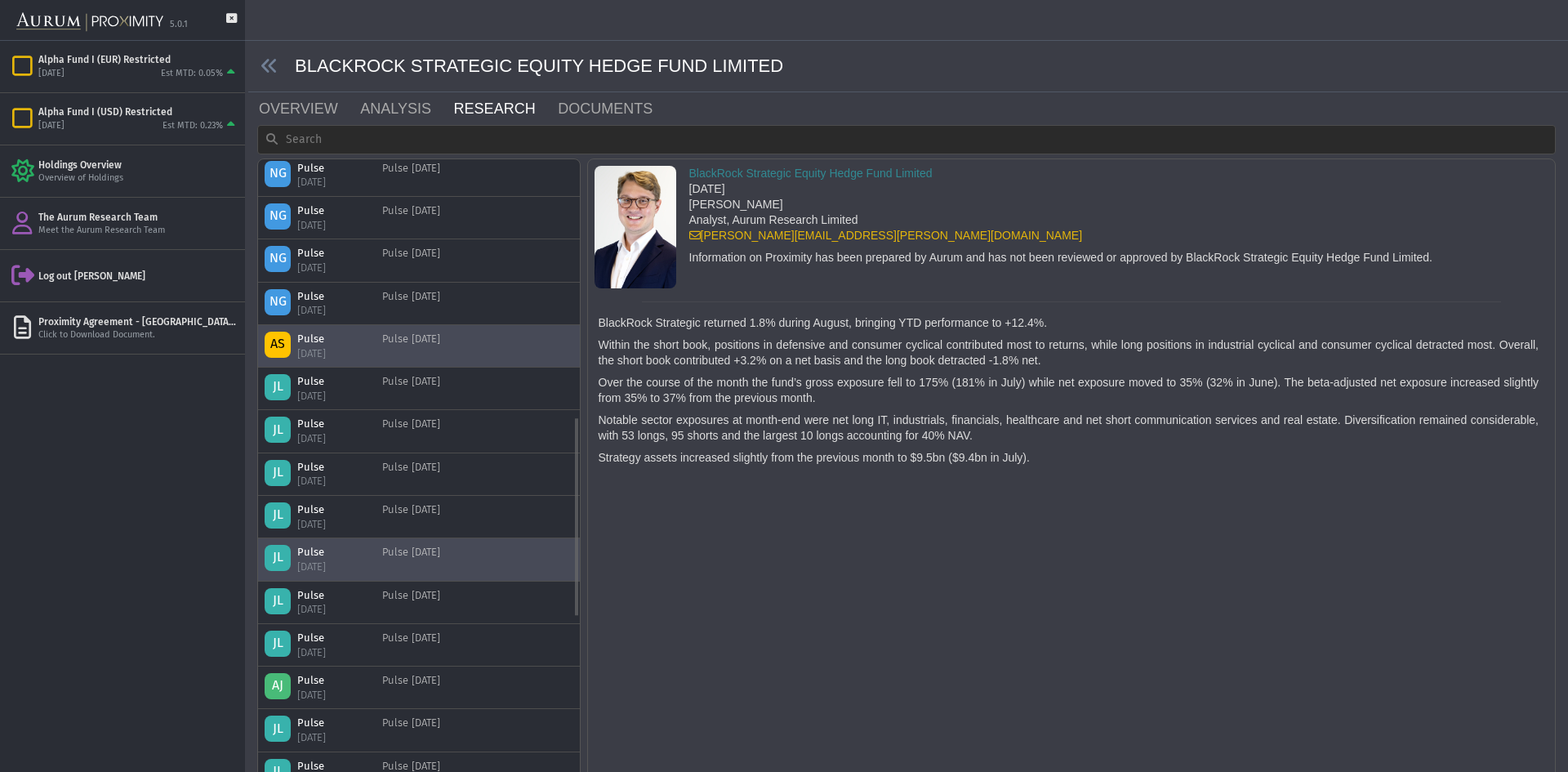
click at [476, 558] on div "JL Pulse [DATE] Pulse [DATE]" at bounding box center [418, 560] width 309 height 29
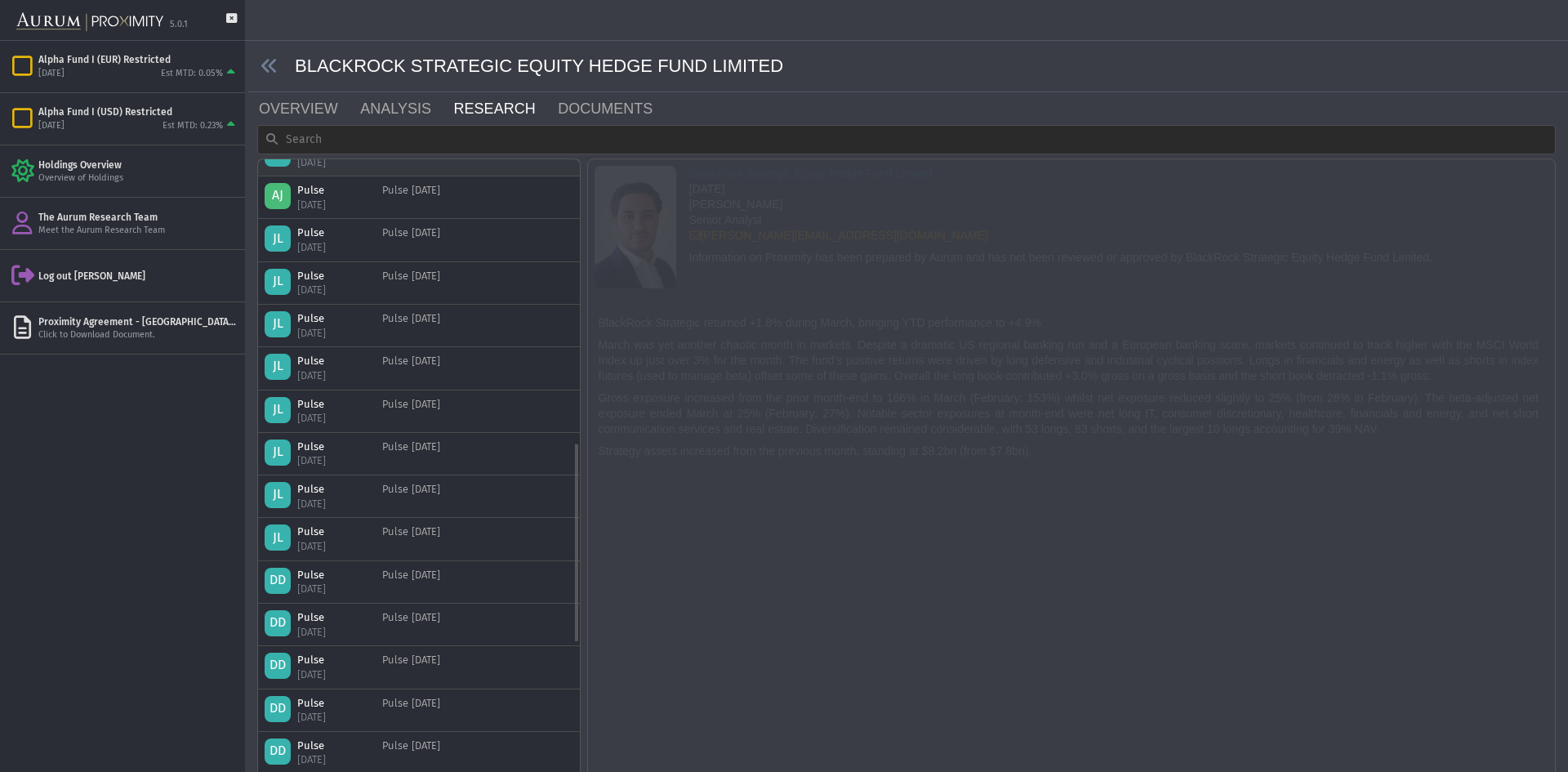
scroll to position [1373, 0]
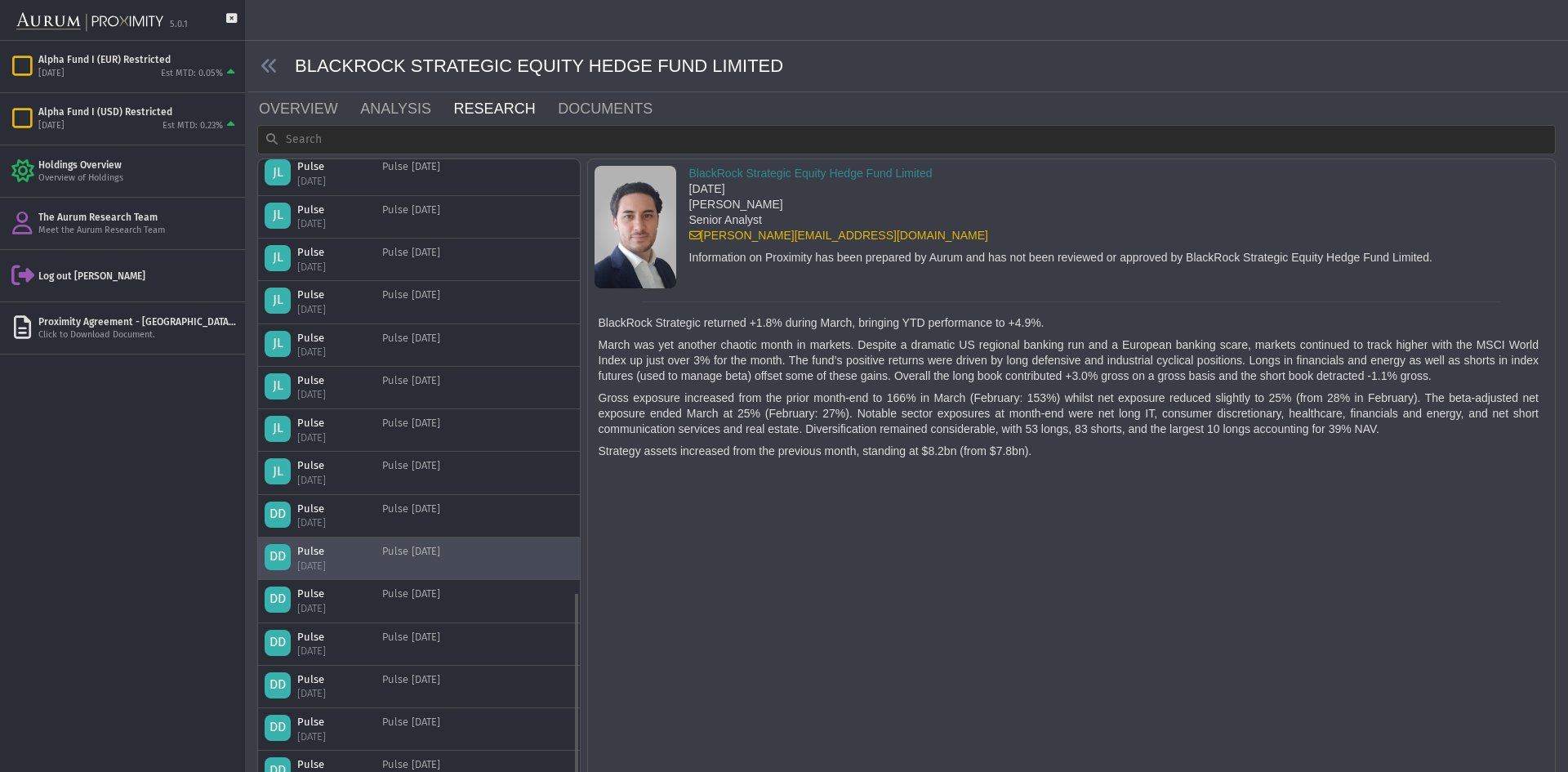
click at [476, 556] on div "DD Pulse [DATE] Pulse [DATE]" at bounding box center [418, 559] width 309 height 29
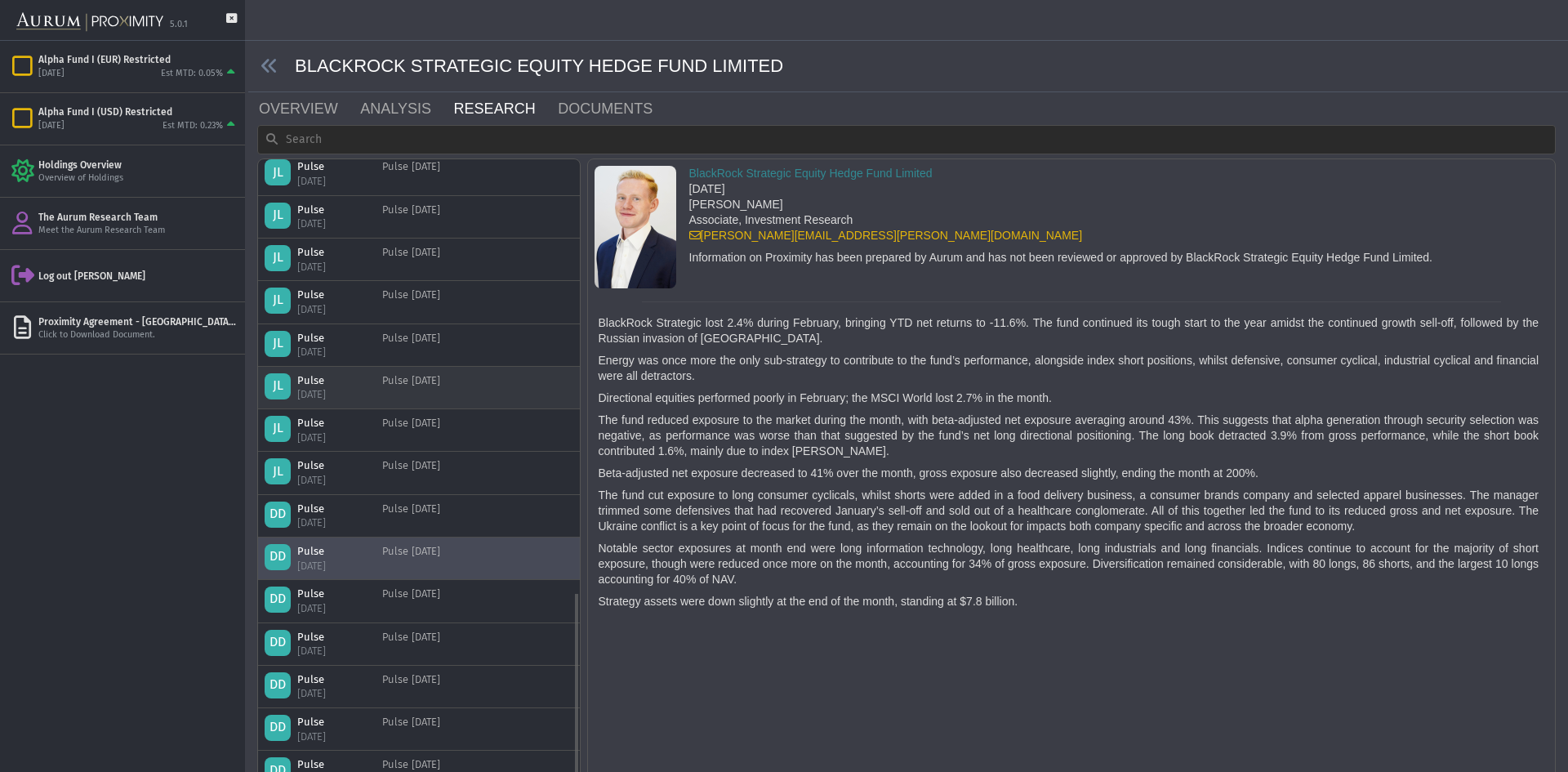
click at [470, 380] on div "JL Pulse [DATE] Pulse [DATE]" at bounding box center [418, 388] width 309 height 29
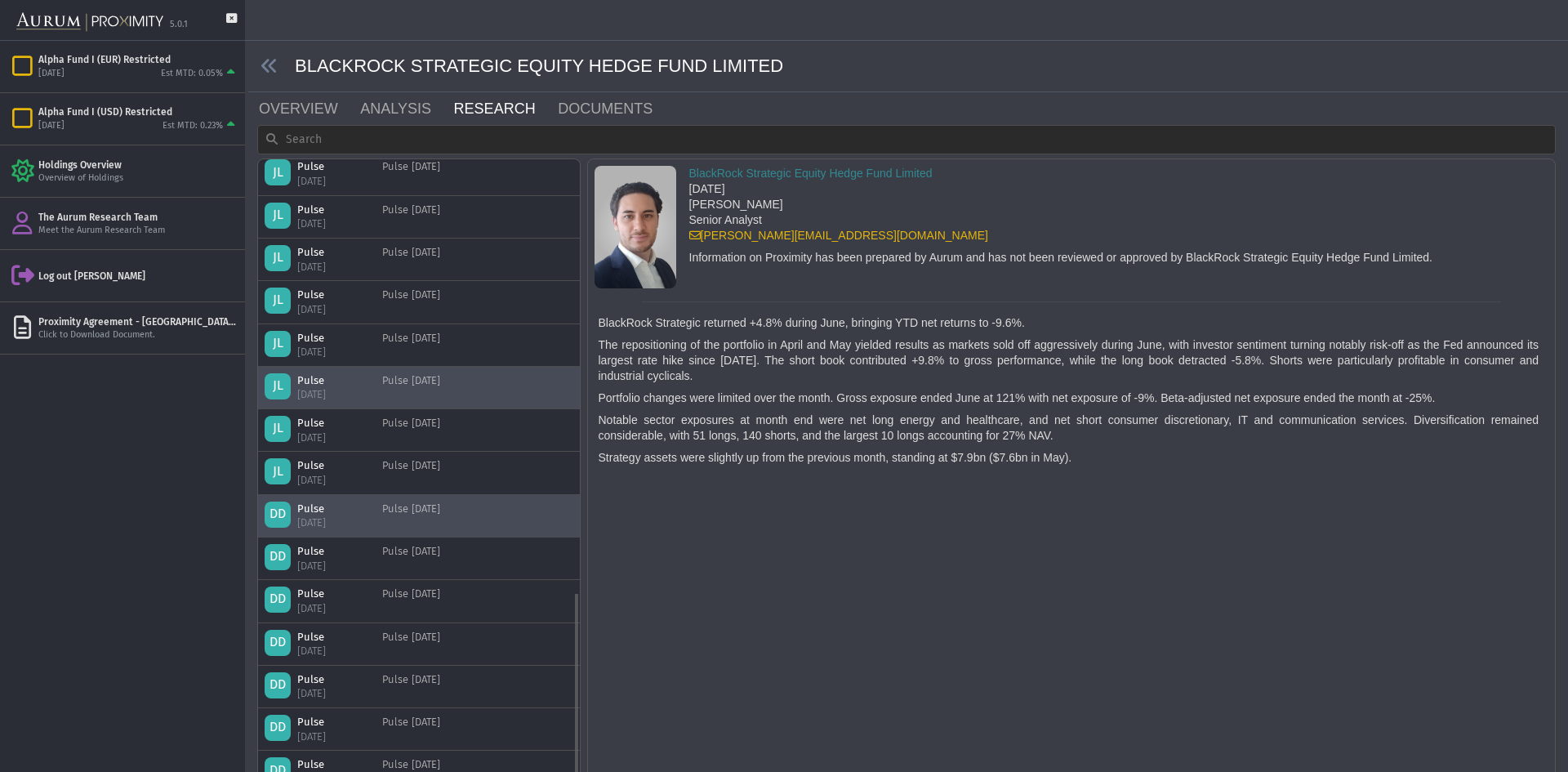
click at [481, 514] on div "DD Pulse [DATE] Pulse [DATE]" at bounding box center [418, 516] width 309 height 29
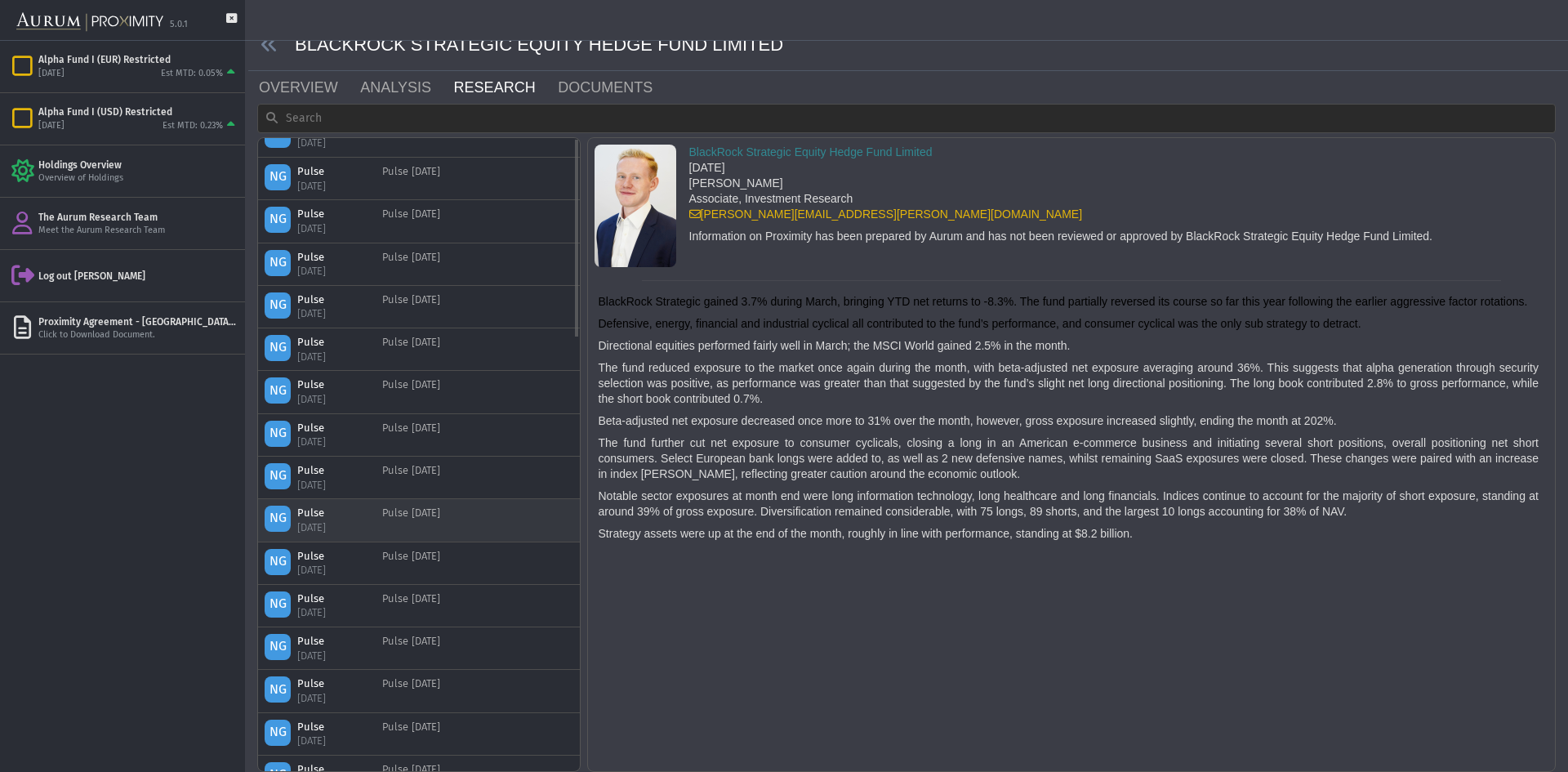
scroll to position [0, 0]
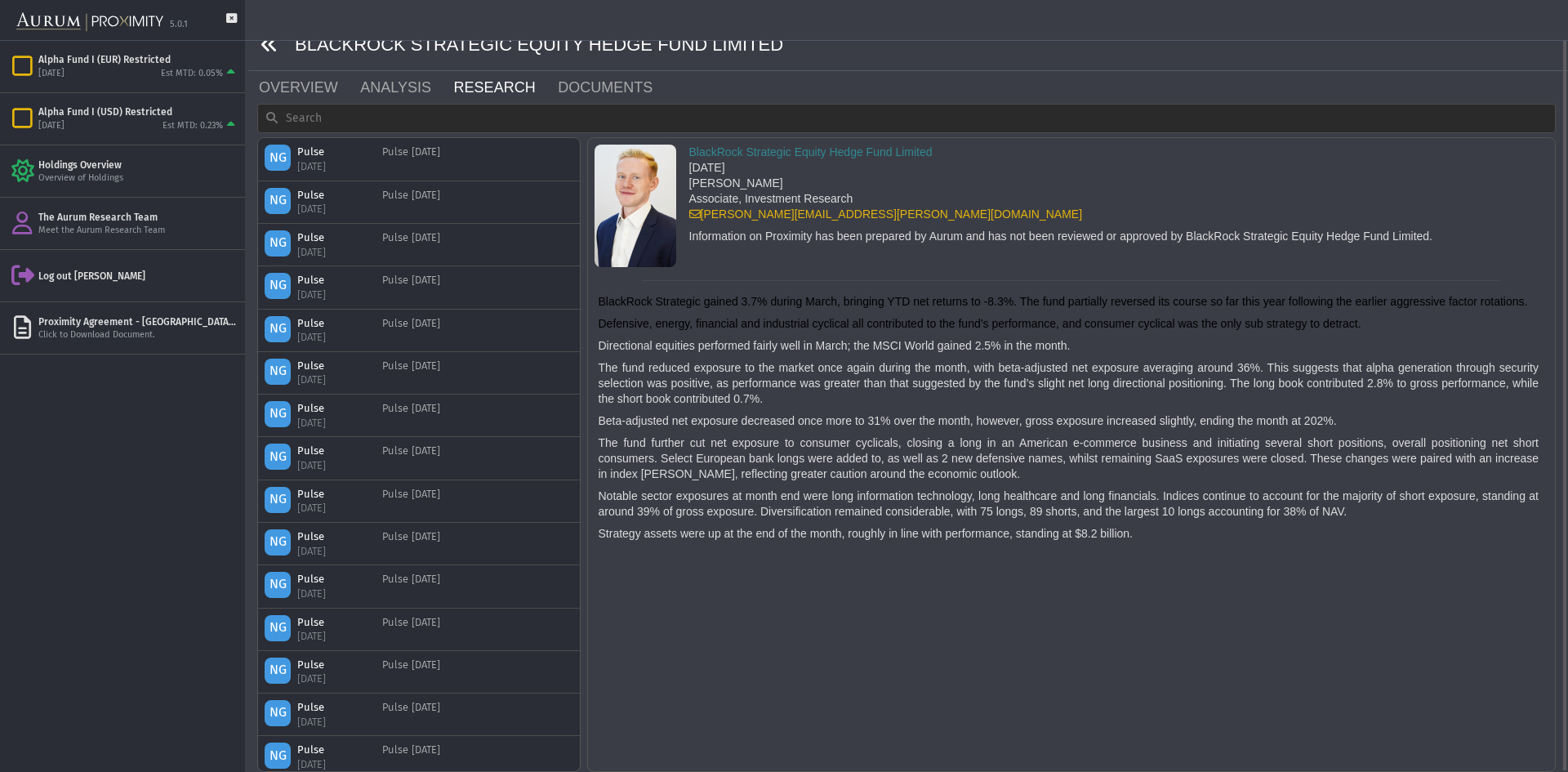
click at [271, 48] on icon at bounding box center [270, 45] width 18 height 18
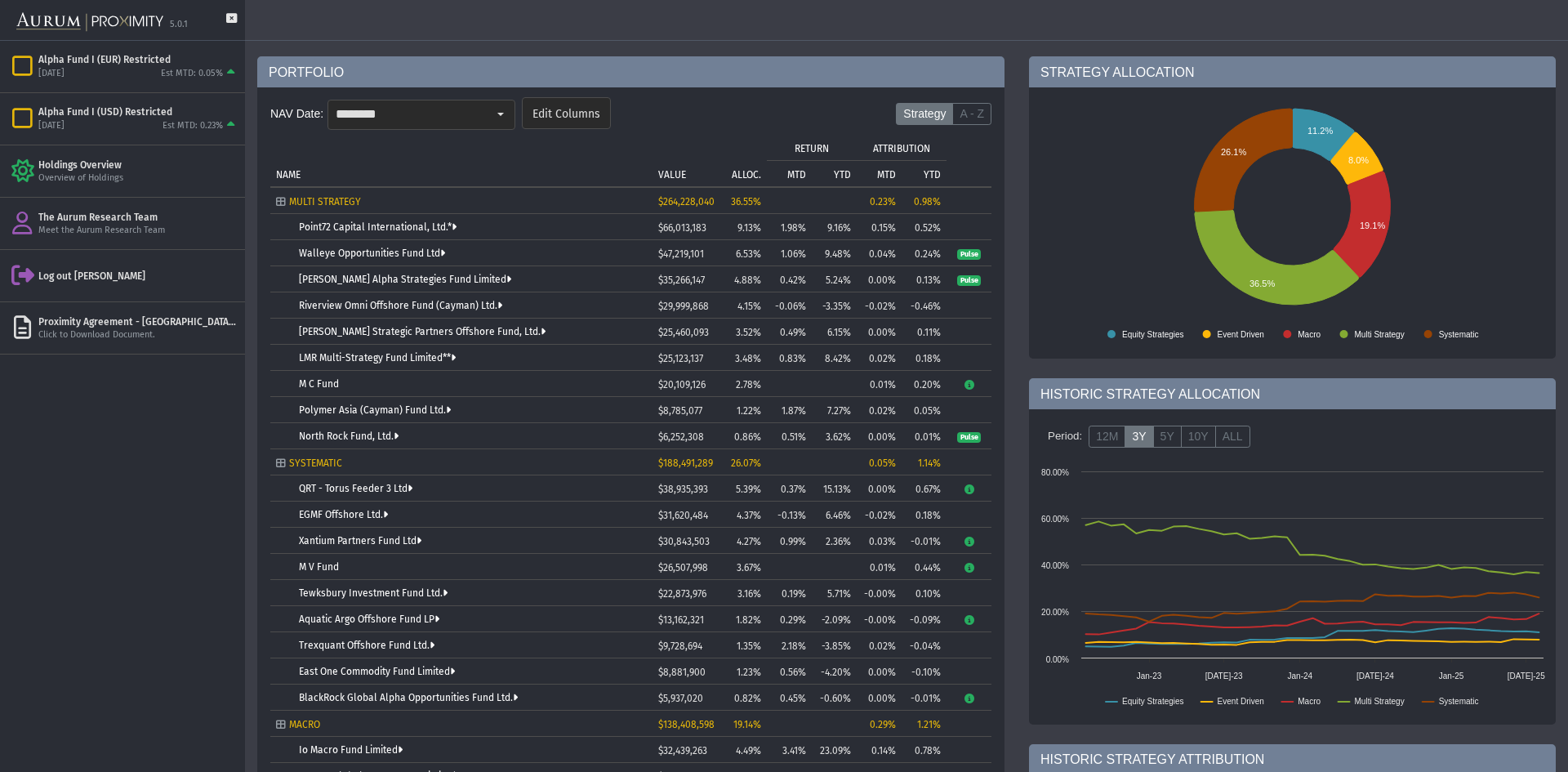
scroll to position [408, 0]
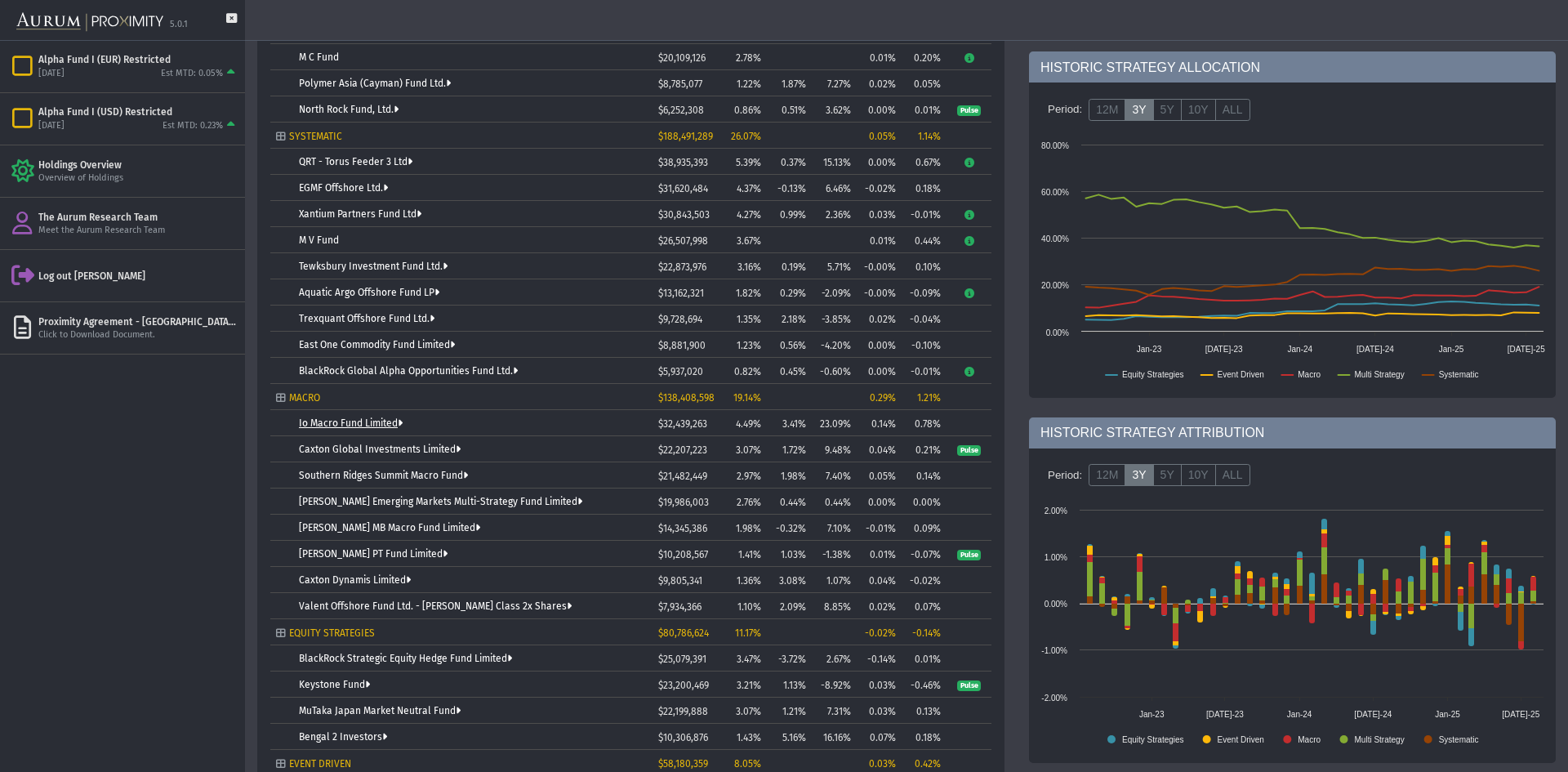
click at [376, 420] on link "Io Macro Fund Limited" at bounding box center [350, 423] width 103 height 12
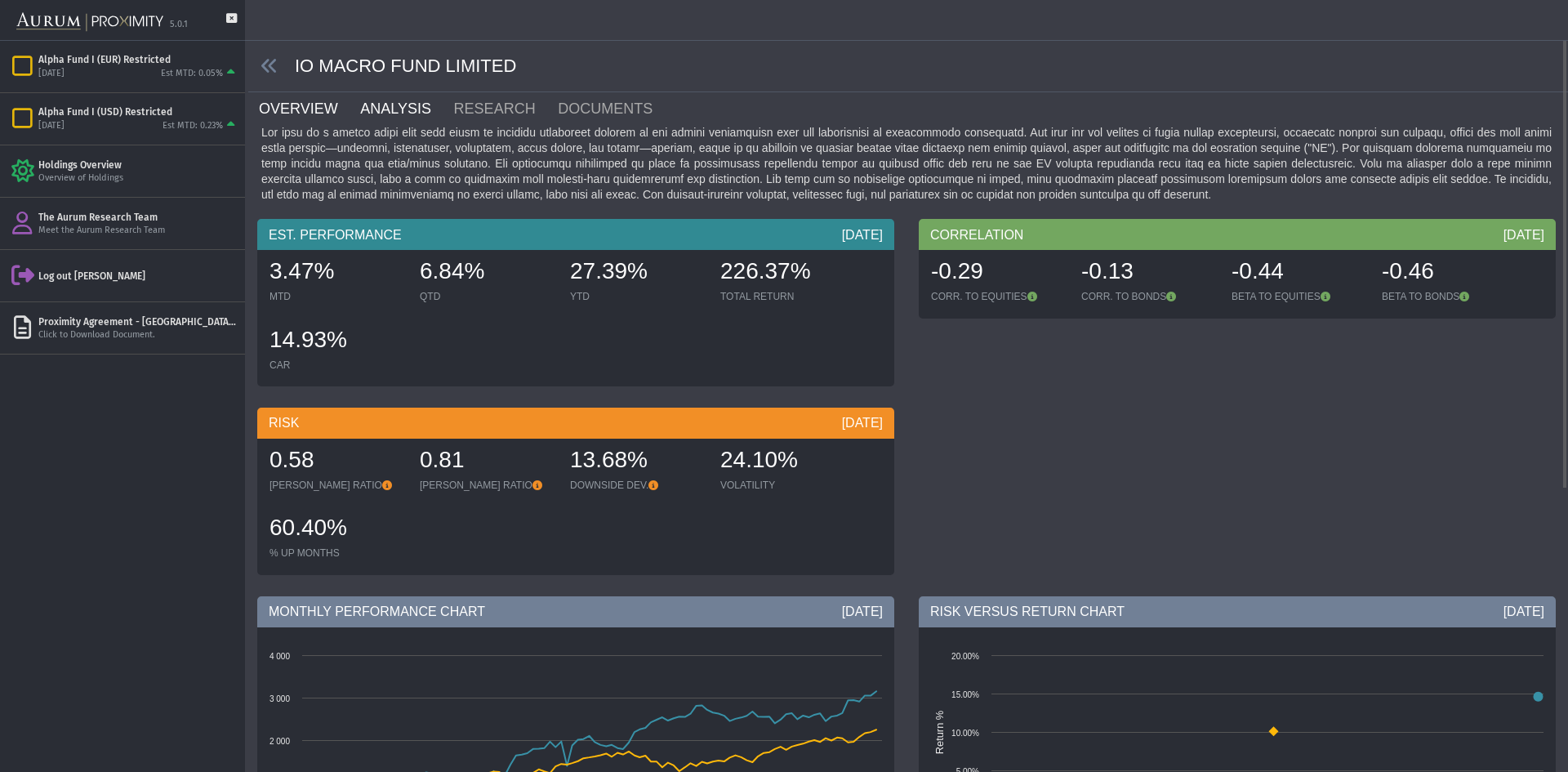
click at [368, 104] on link "ANALYSIS" at bounding box center [405, 109] width 93 height 32
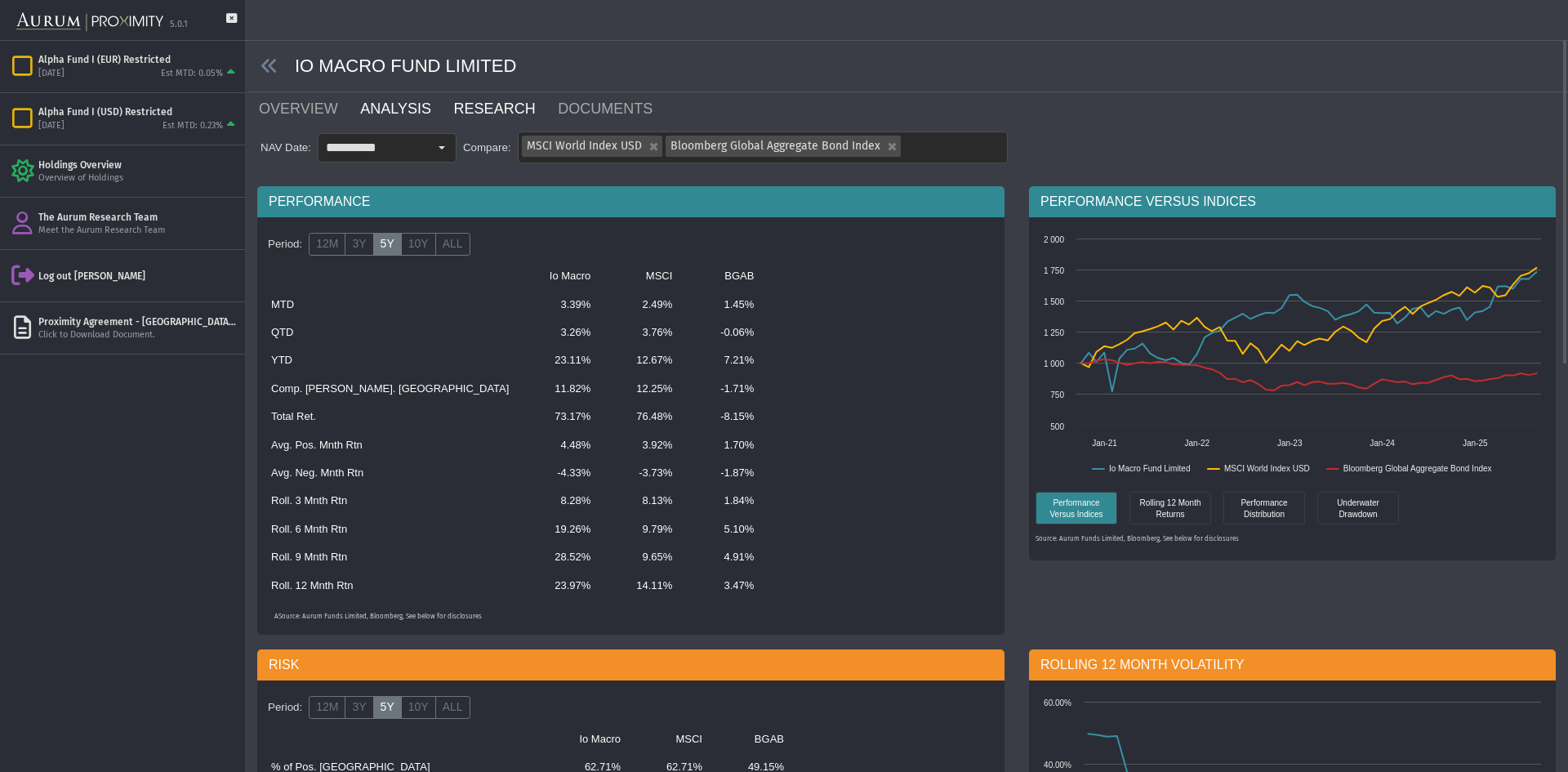
click at [470, 110] on link "RESEARCH" at bounding box center [505, 109] width 104 height 32
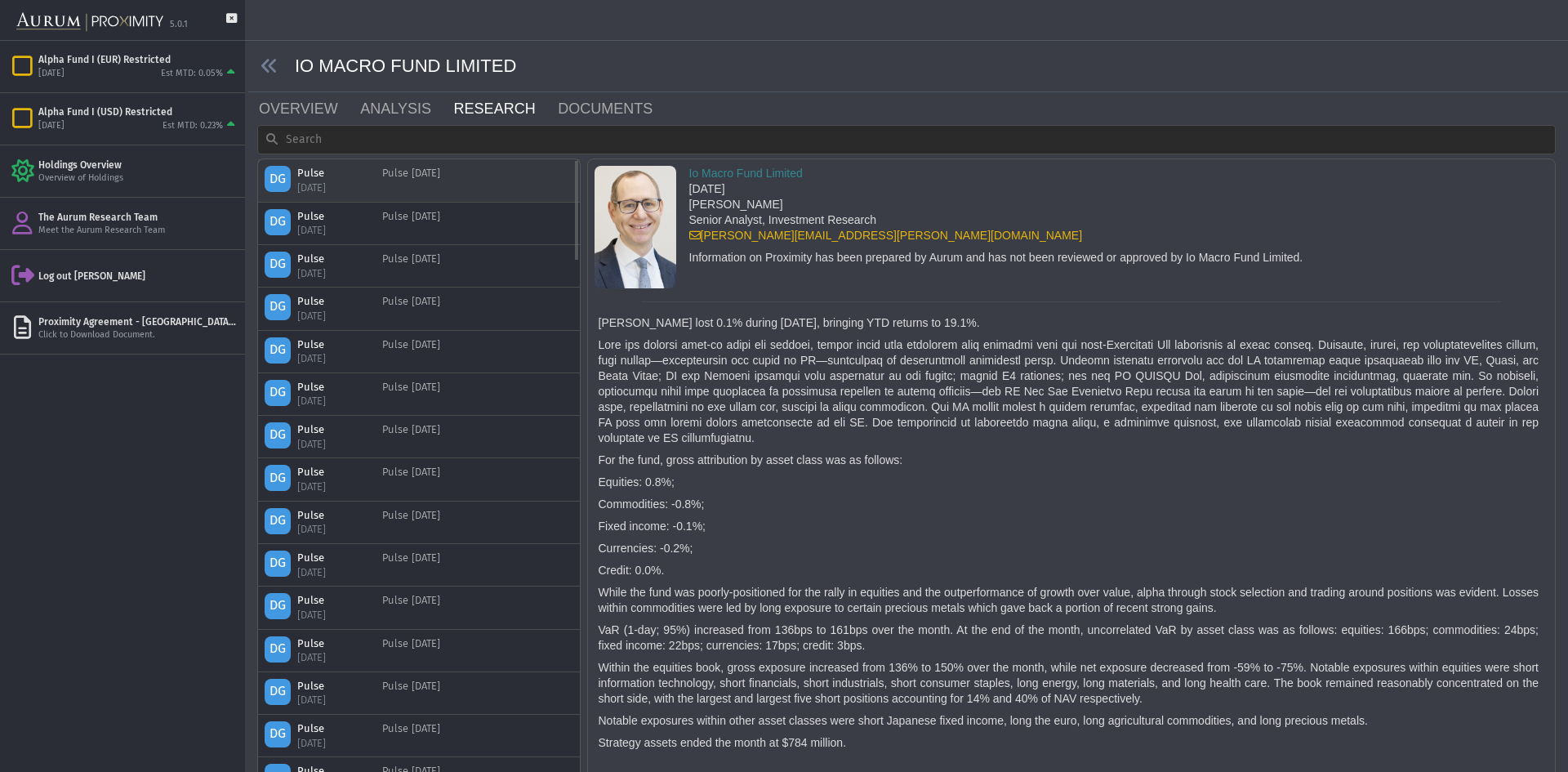
click at [472, 182] on div "DG Pulse [DATE] Pulse [DATE]" at bounding box center [418, 180] width 309 height 29
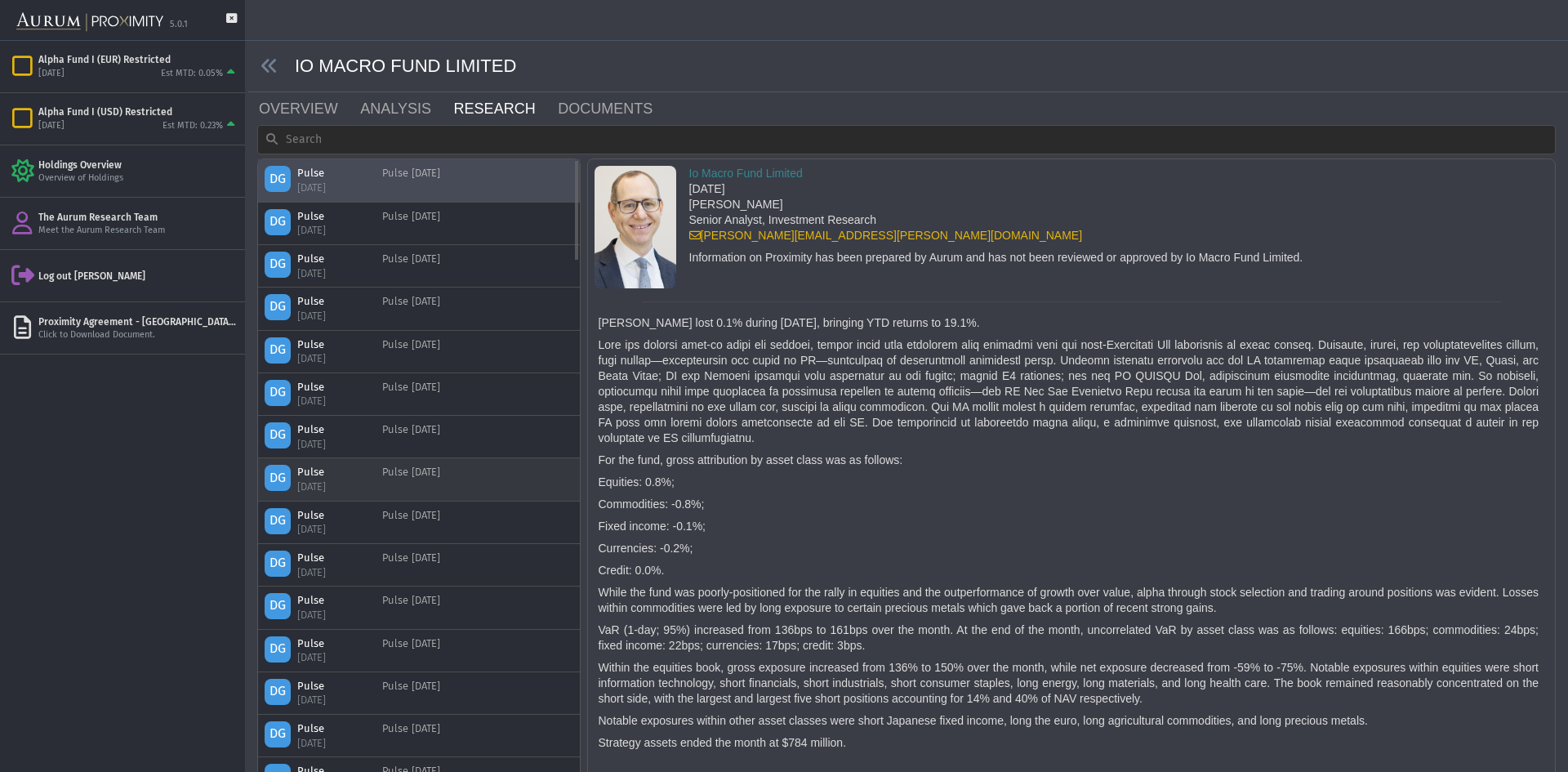
click at [363, 499] on div "DG Pulse [DATE] Pulse [DATE]" at bounding box center [419, 479] width 322 height 41
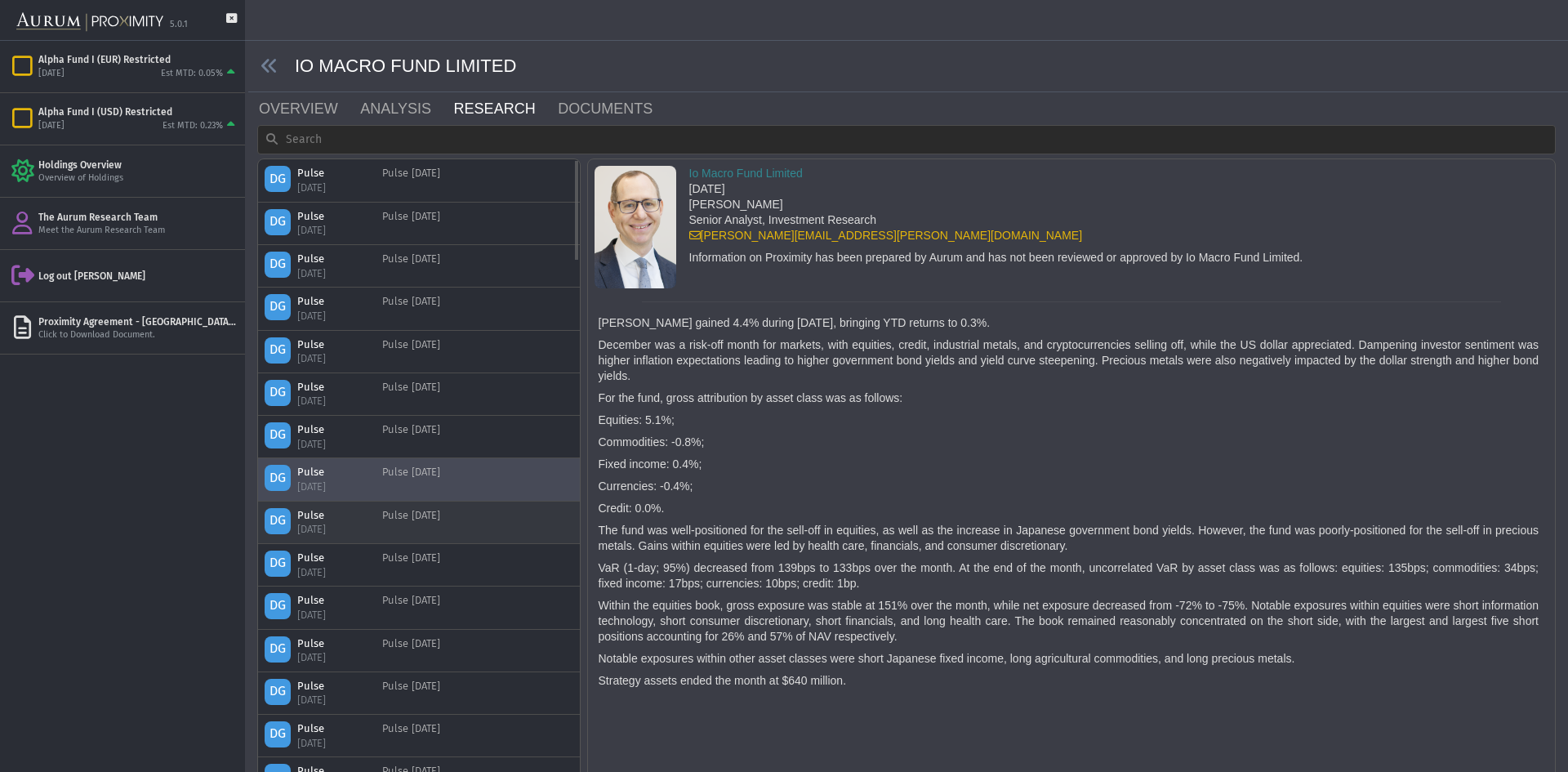
scroll to position [327, 0]
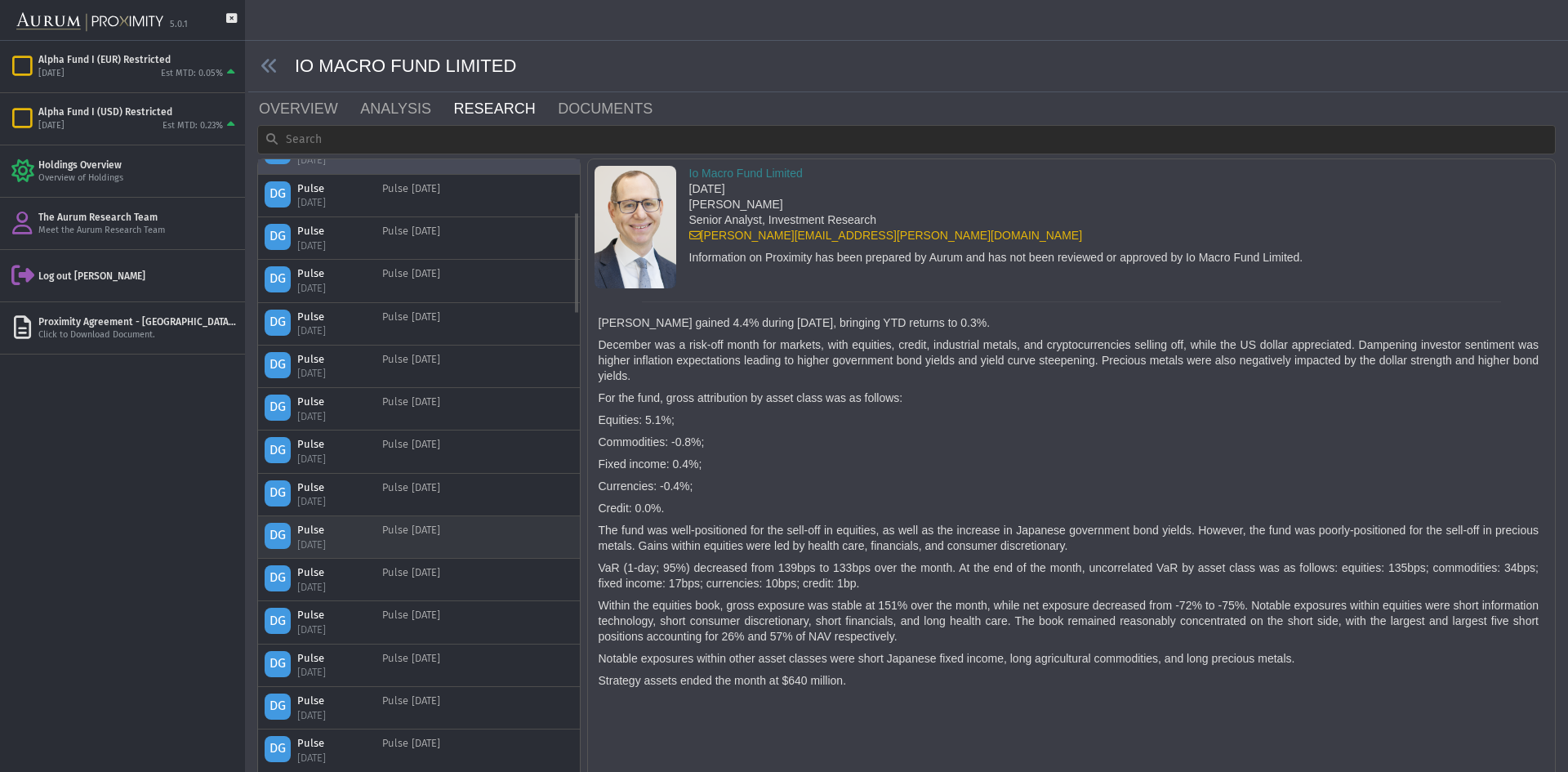
click at [397, 529] on div "Pulse [DATE]" at bounding box center [411, 537] width 58 height 29
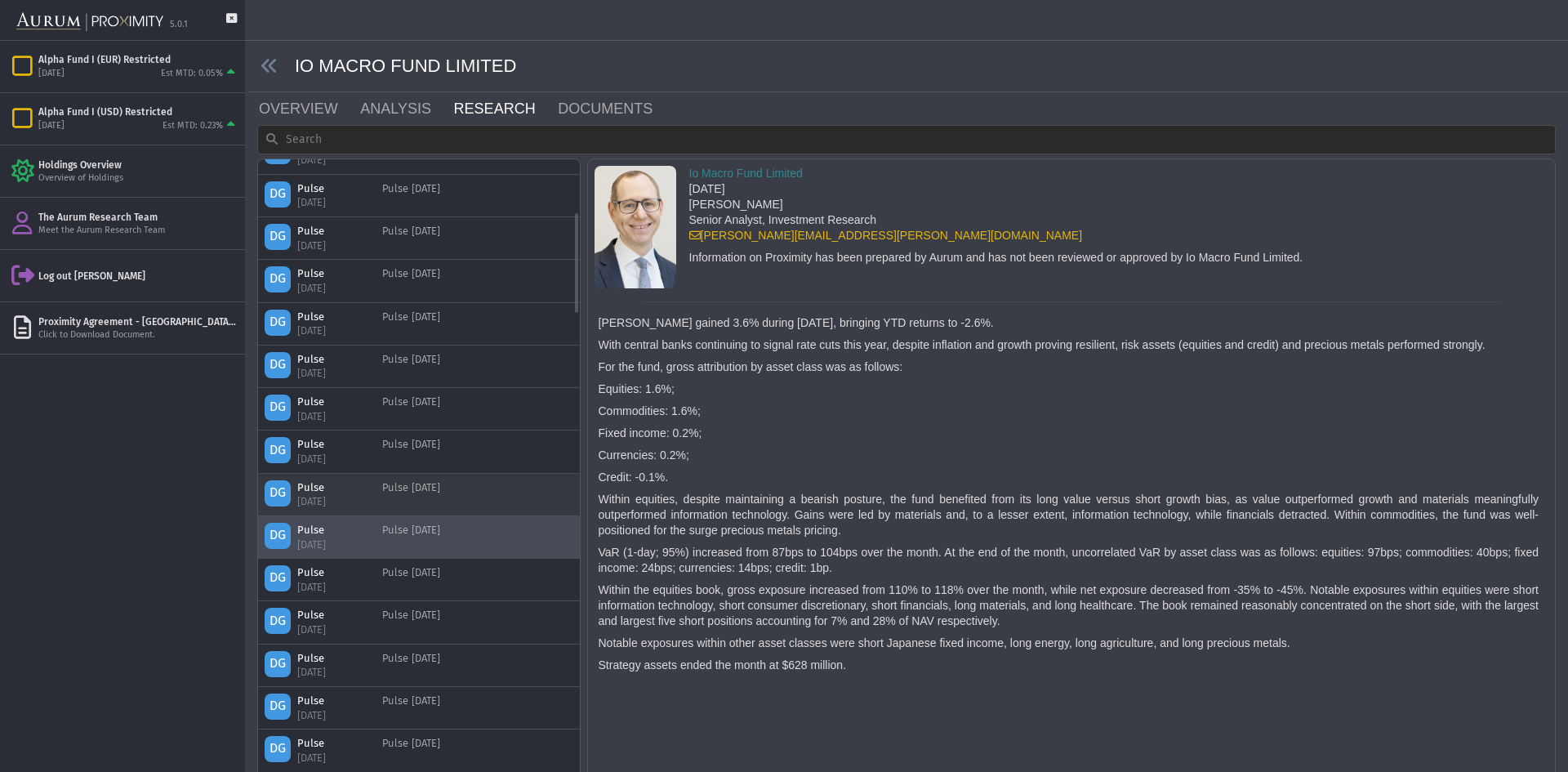
scroll to position [0, 0]
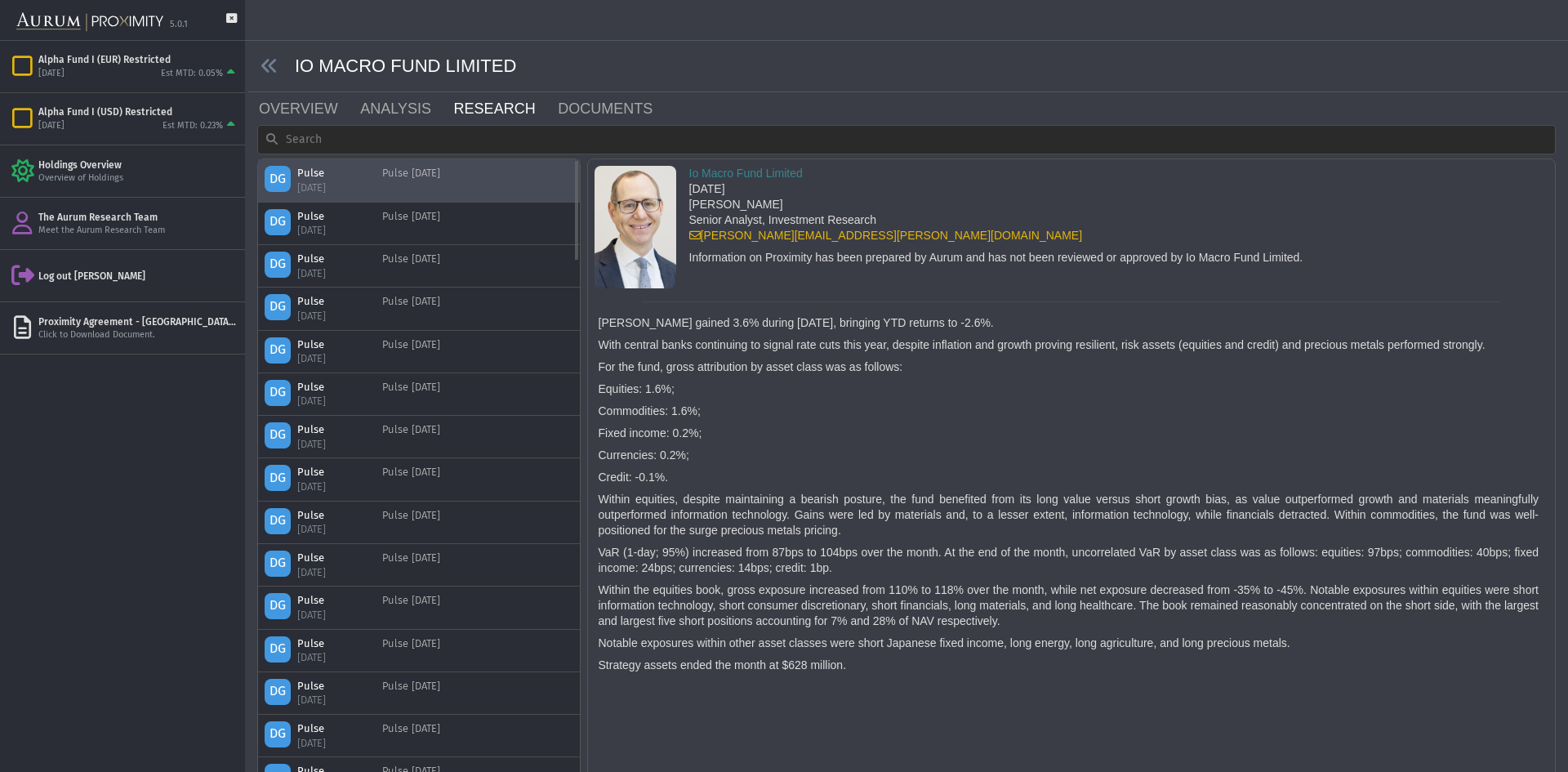
click at [413, 186] on div "Pulse [DATE]" at bounding box center [411, 180] width 58 height 29
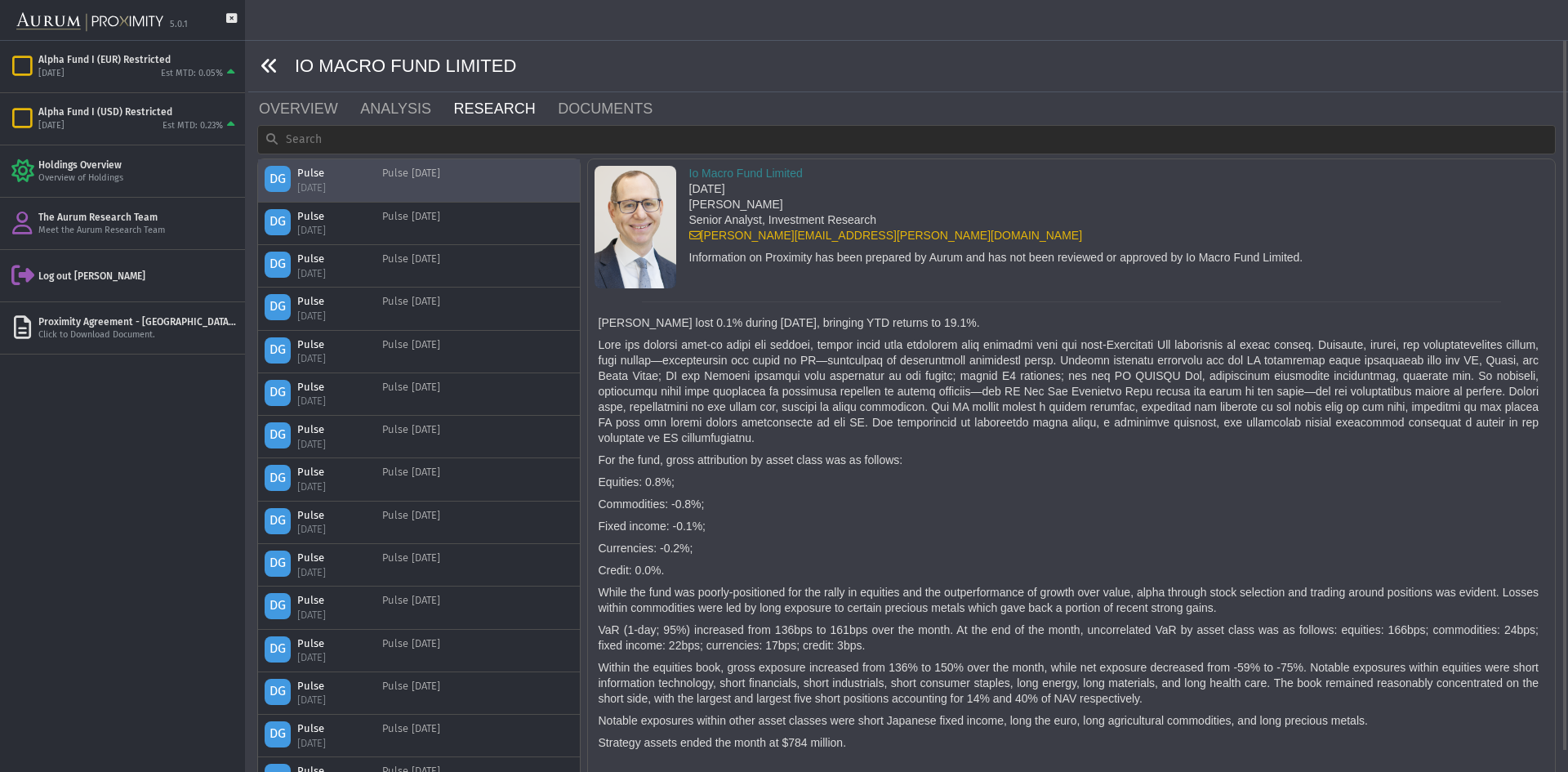
click at [267, 68] on icon at bounding box center [270, 67] width 18 height 18
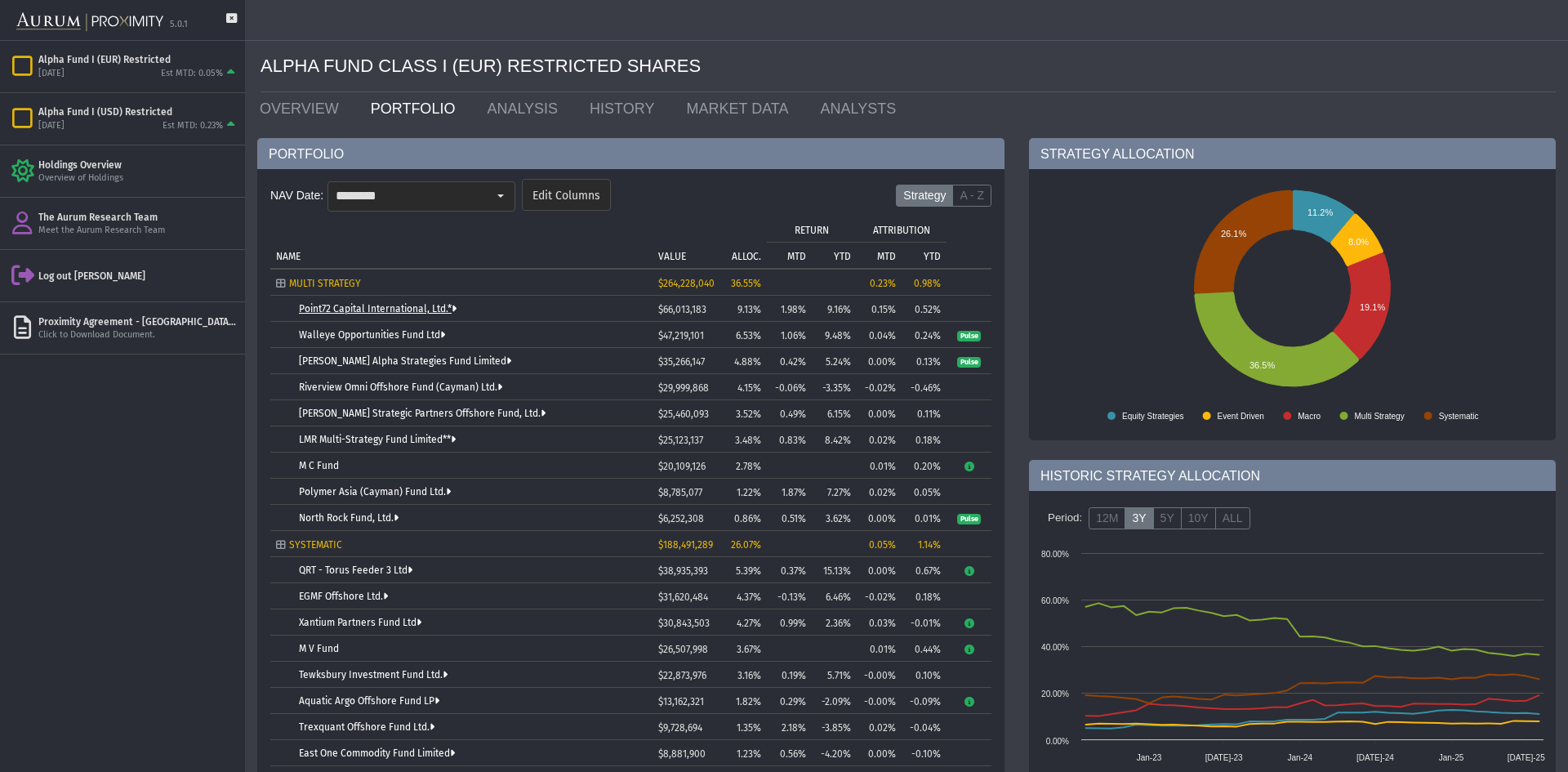
click at [383, 312] on link "Point72 Capital International, Ltd.*" at bounding box center [377, 309] width 157 height 12
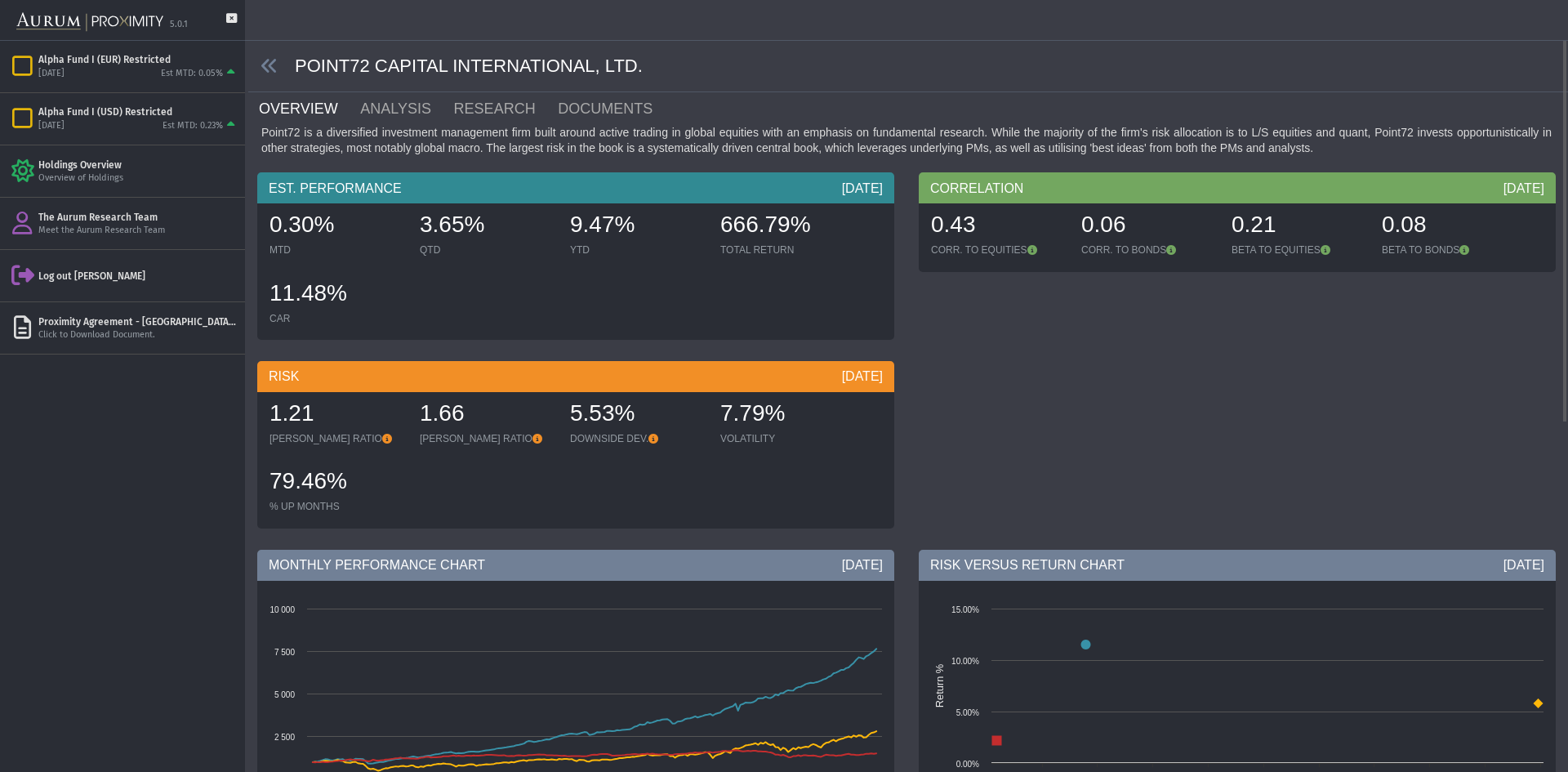
scroll to position [327, 0]
